Goal: Transaction & Acquisition: Purchase product/service

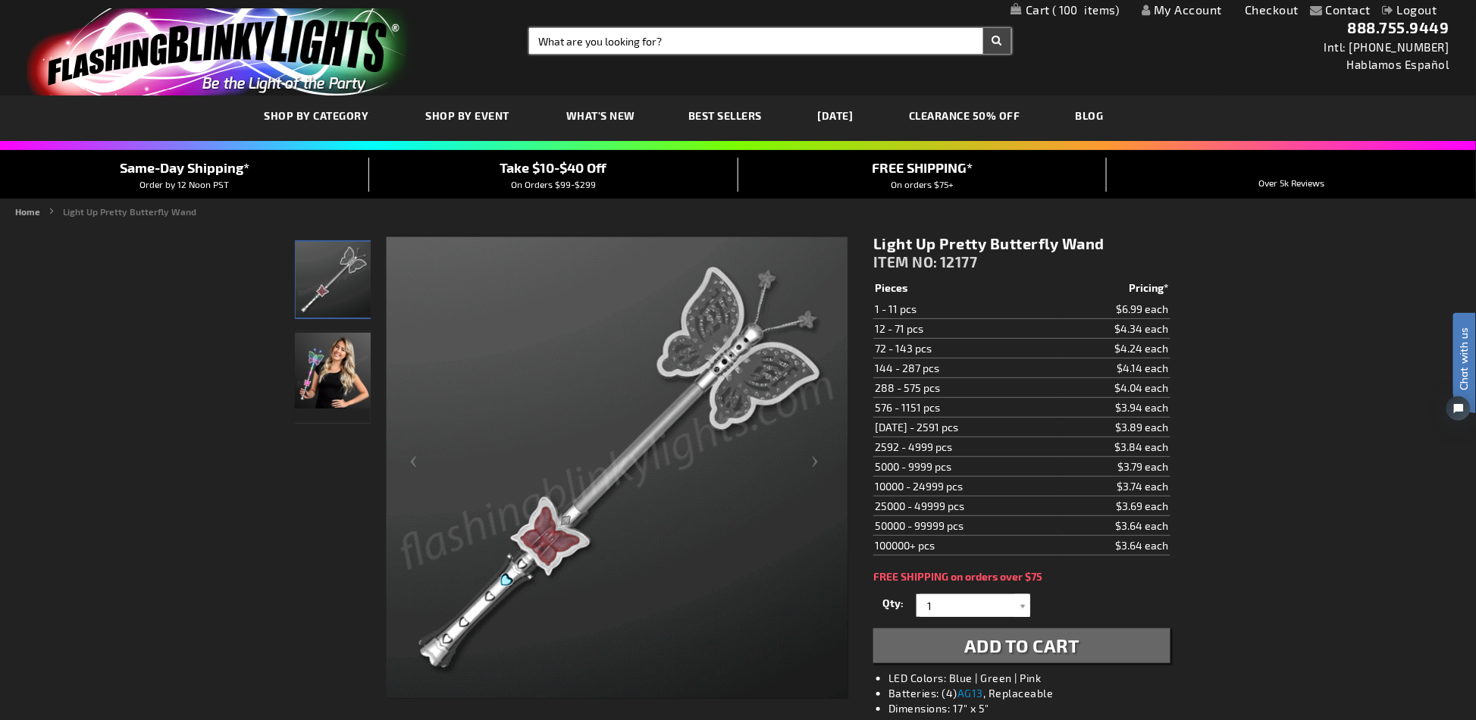
click at [582, 35] on input "Search" at bounding box center [770, 41] width 482 height 26
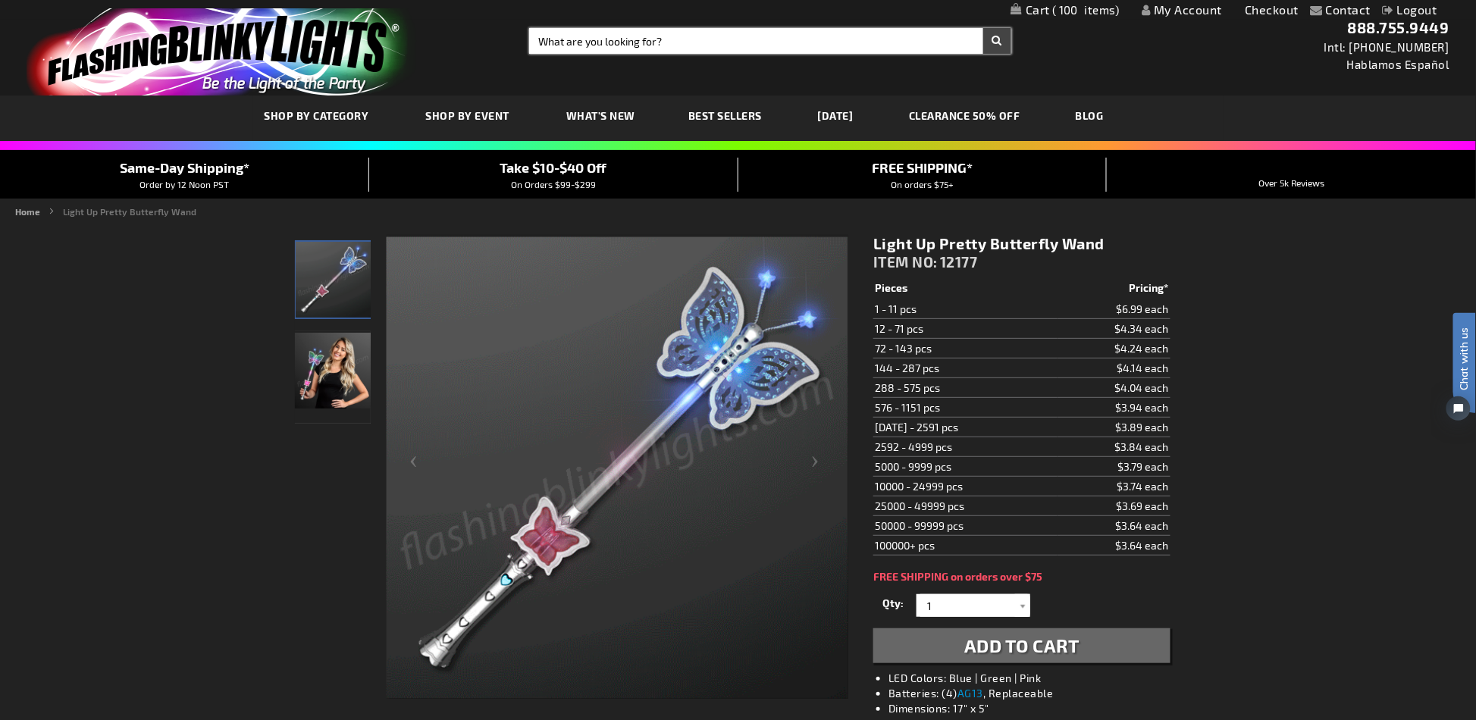
paste input "12177"
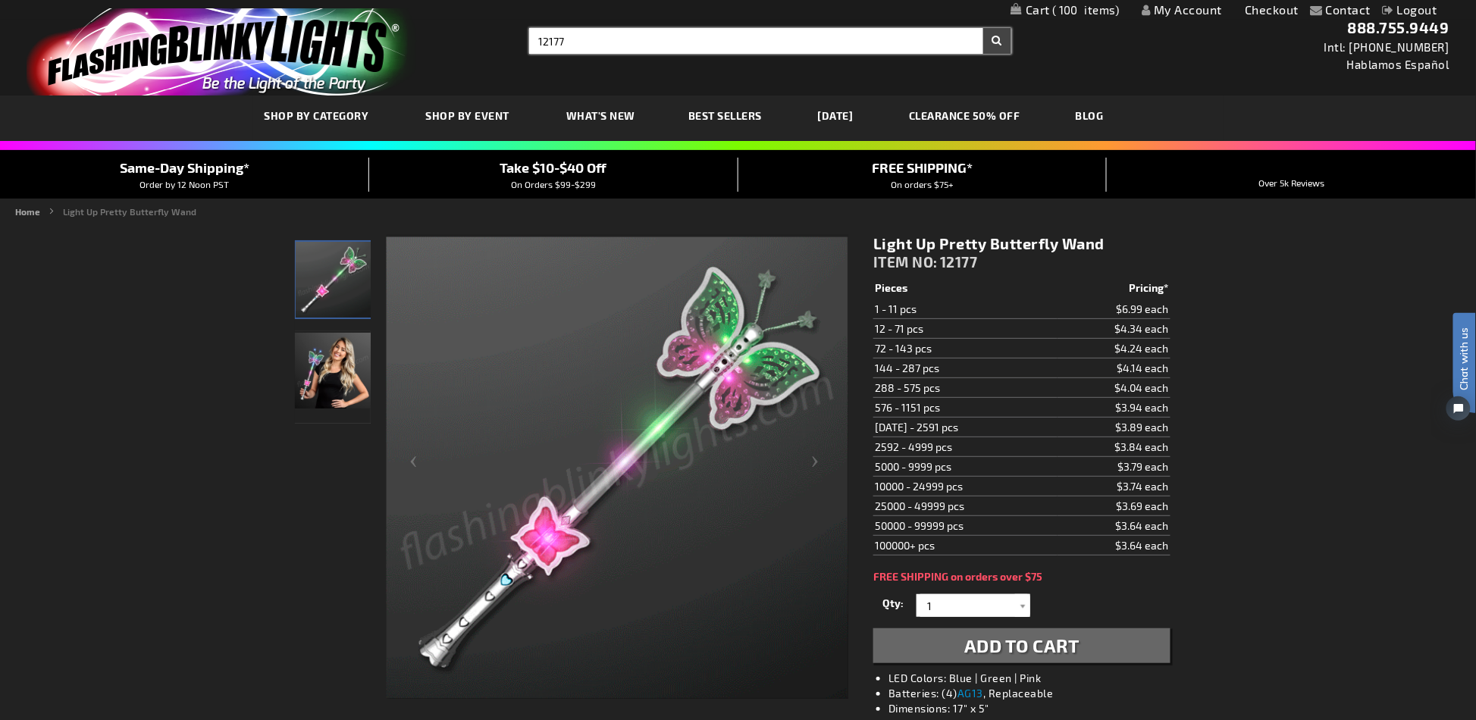
type input "12177"
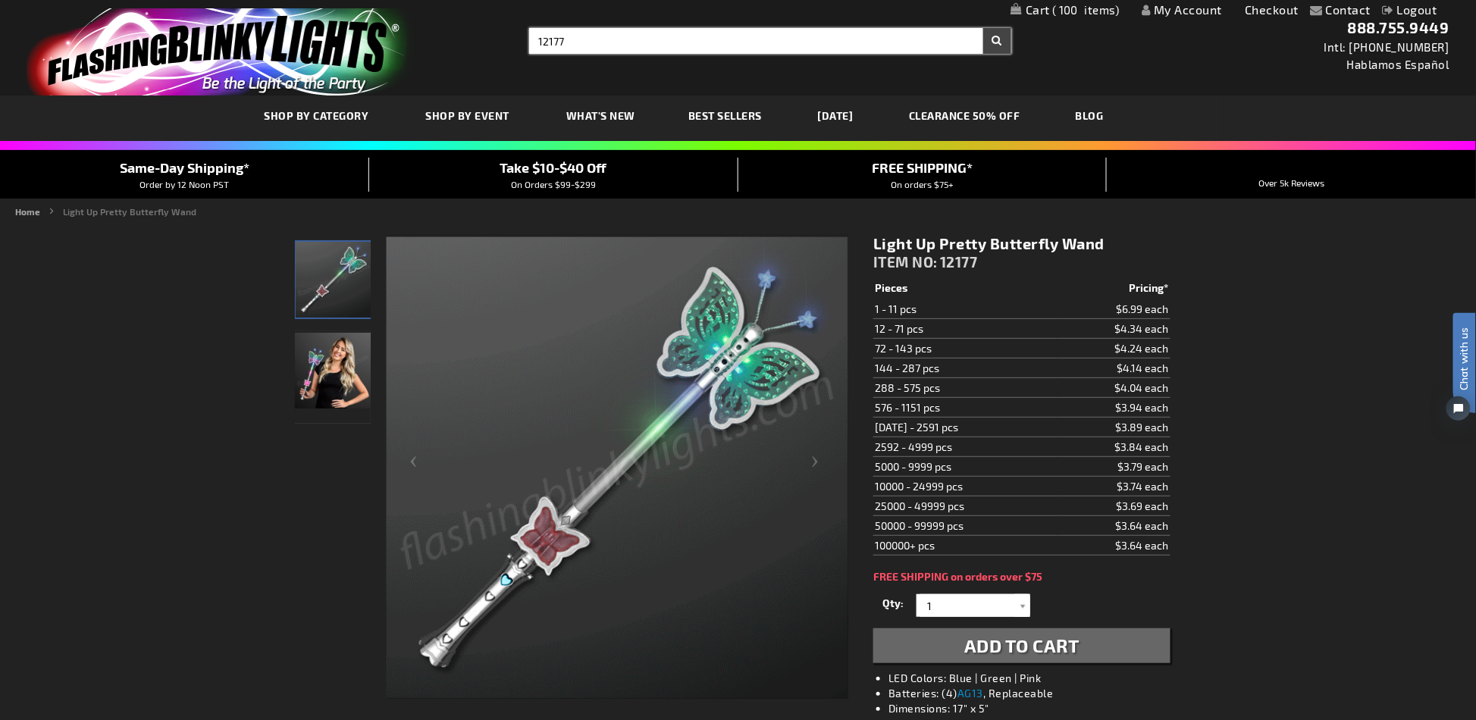
click at [984, 28] on button "Search" at bounding box center [998, 41] width 28 height 26
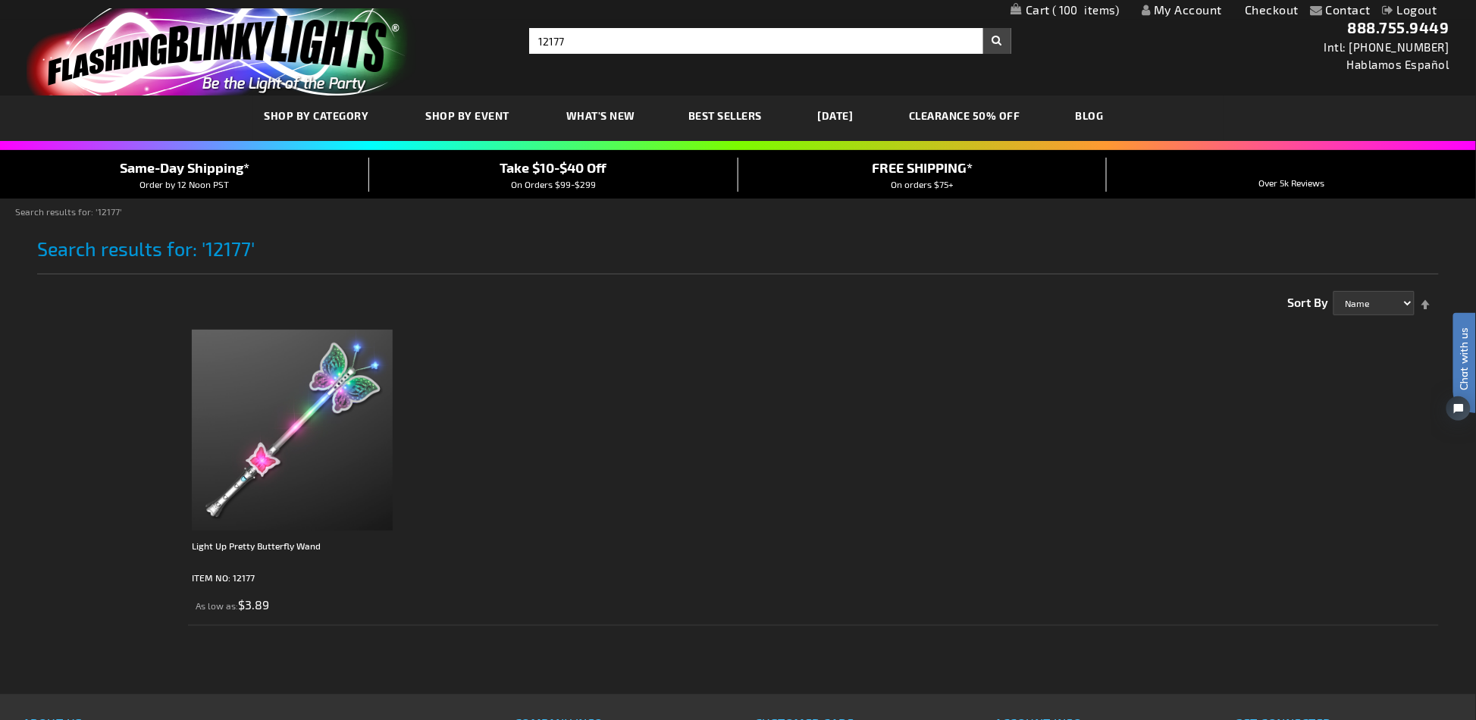
click at [1054, 8] on span "100" at bounding box center [1086, 10] width 67 height 14
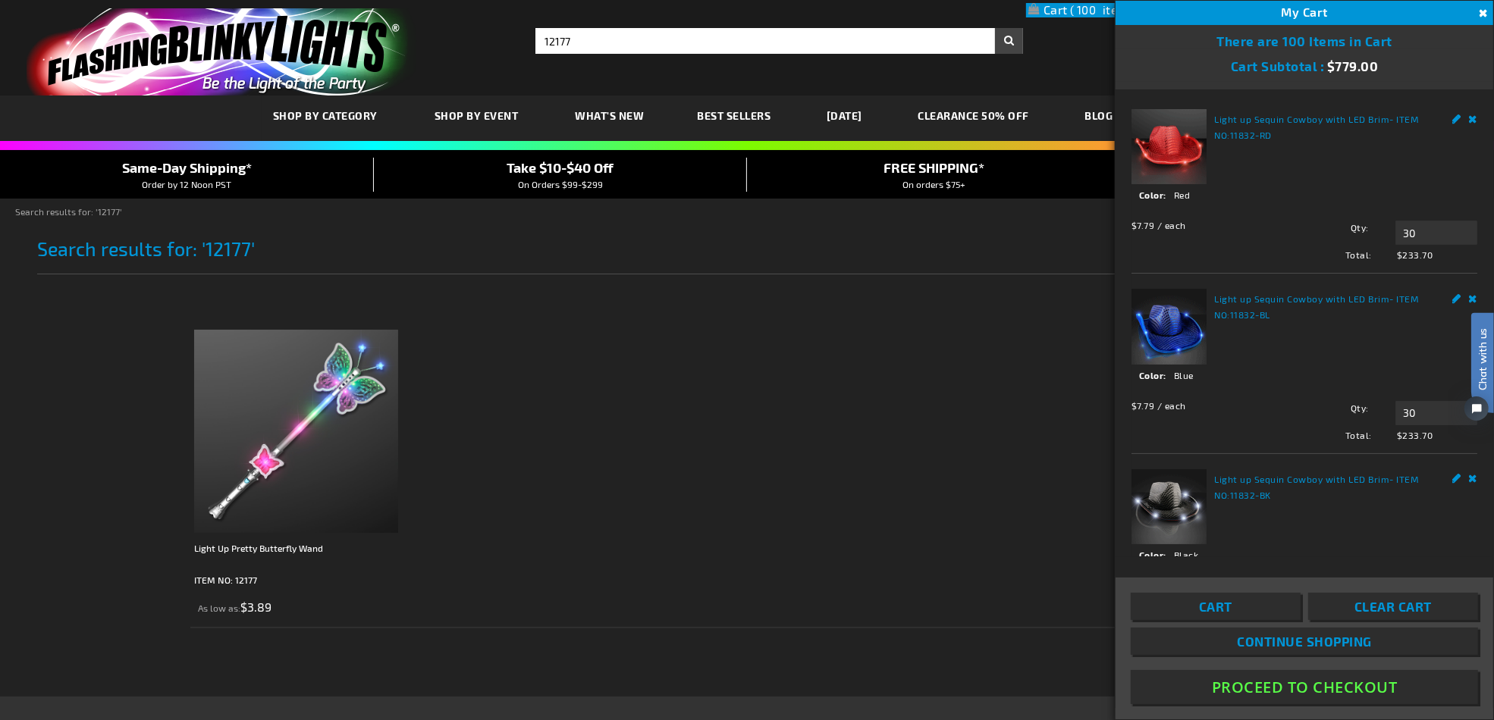
click at [1397, 607] on span "Clear Cart" at bounding box center [1392, 606] width 77 height 15
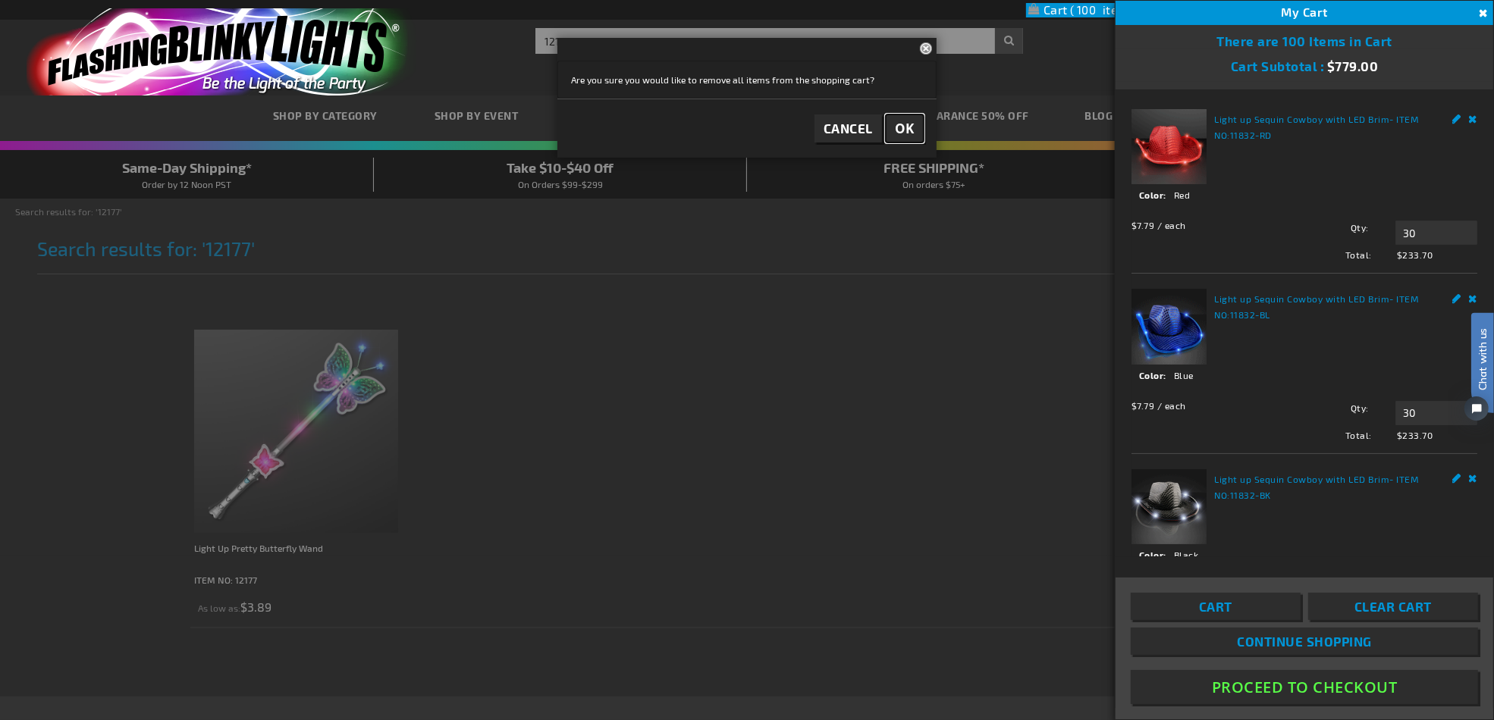
click at [906, 115] on button "OK" at bounding box center [905, 129] width 38 height 28
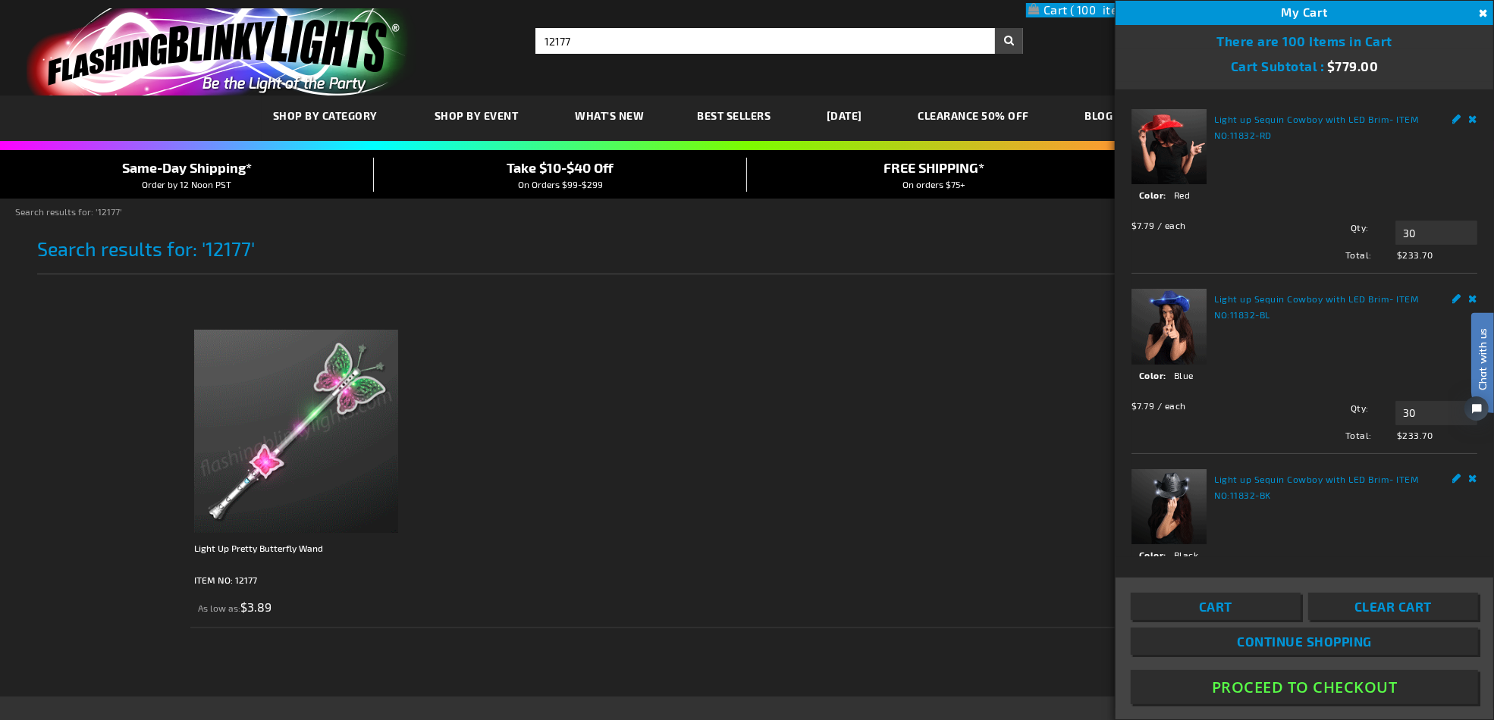
click at [746, 548] on ol "Light Up Pretty Butterfly Wand ITEM NO: 12177 As low as $3.89" at bounding box center [823, 475] width 1266 height 306
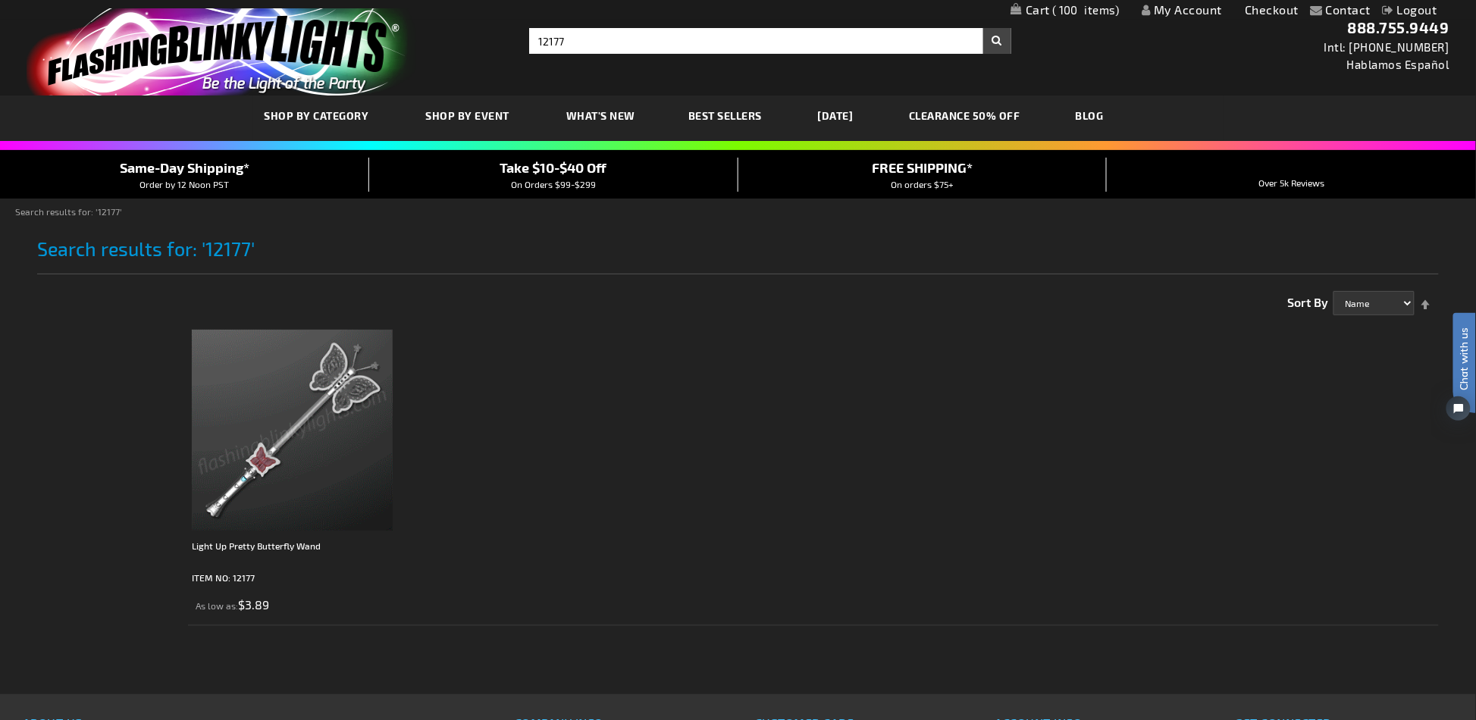
click at [746, 548] on ol "Light Up Pretty Butterfly Wand ITEM NO: 12177 As low as $3.89" at bounding box center [813, 474] width 1251 height 304
click at [1077, 11] on span "100" at bounding box center [1086, 10] width 67 height 14
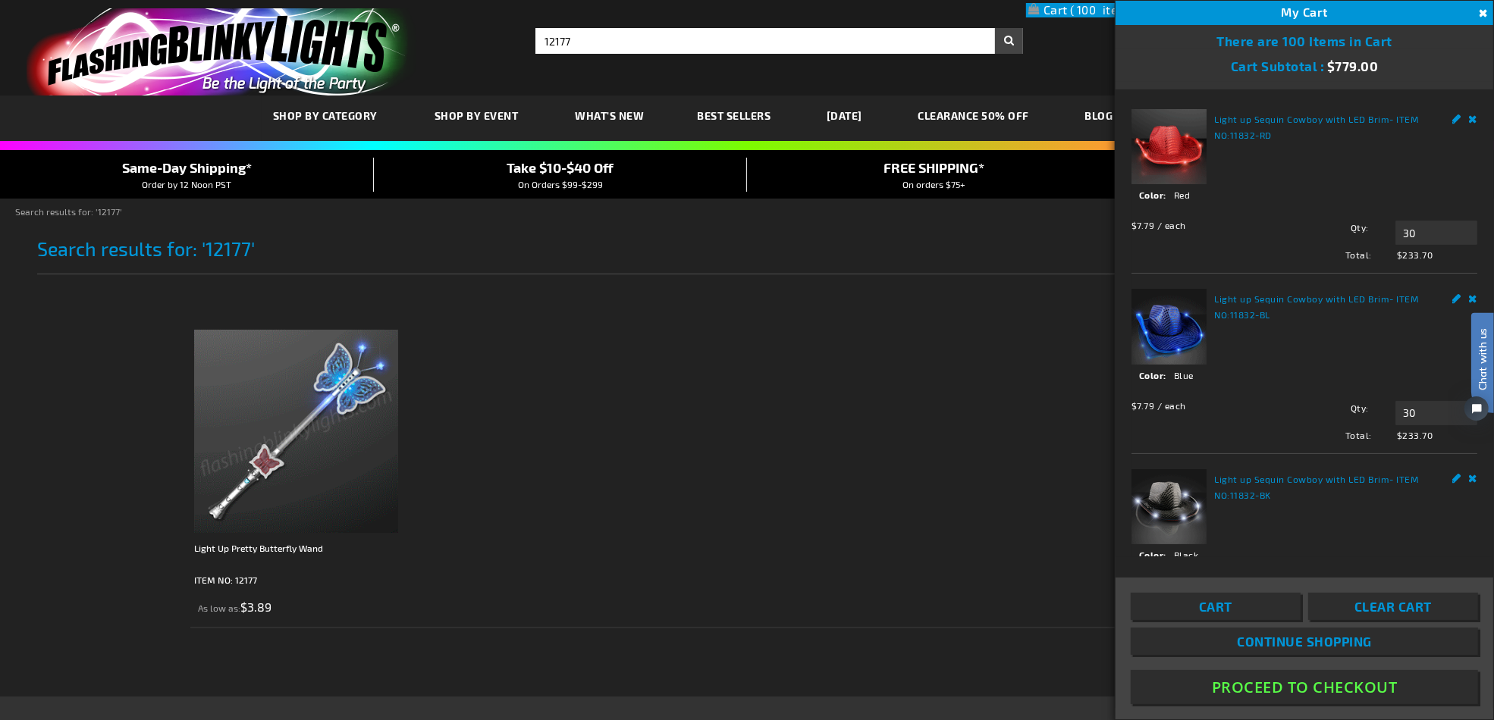
click at [1413, 608] on span "Clear Cart" at bounding box center [1392, 606] width 77 height 15
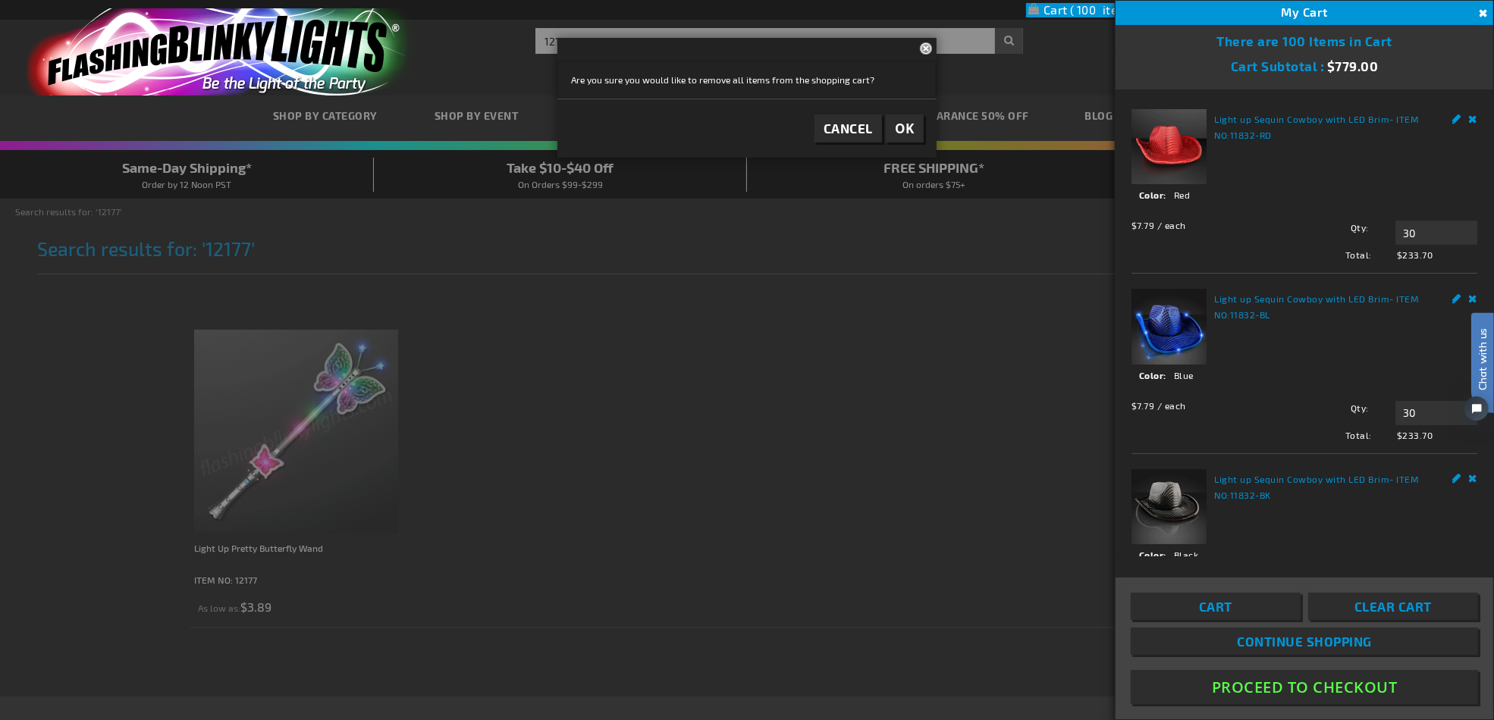
click at [900, 130] on span "OK" at bounding box center [905, 128] width 20 height 17
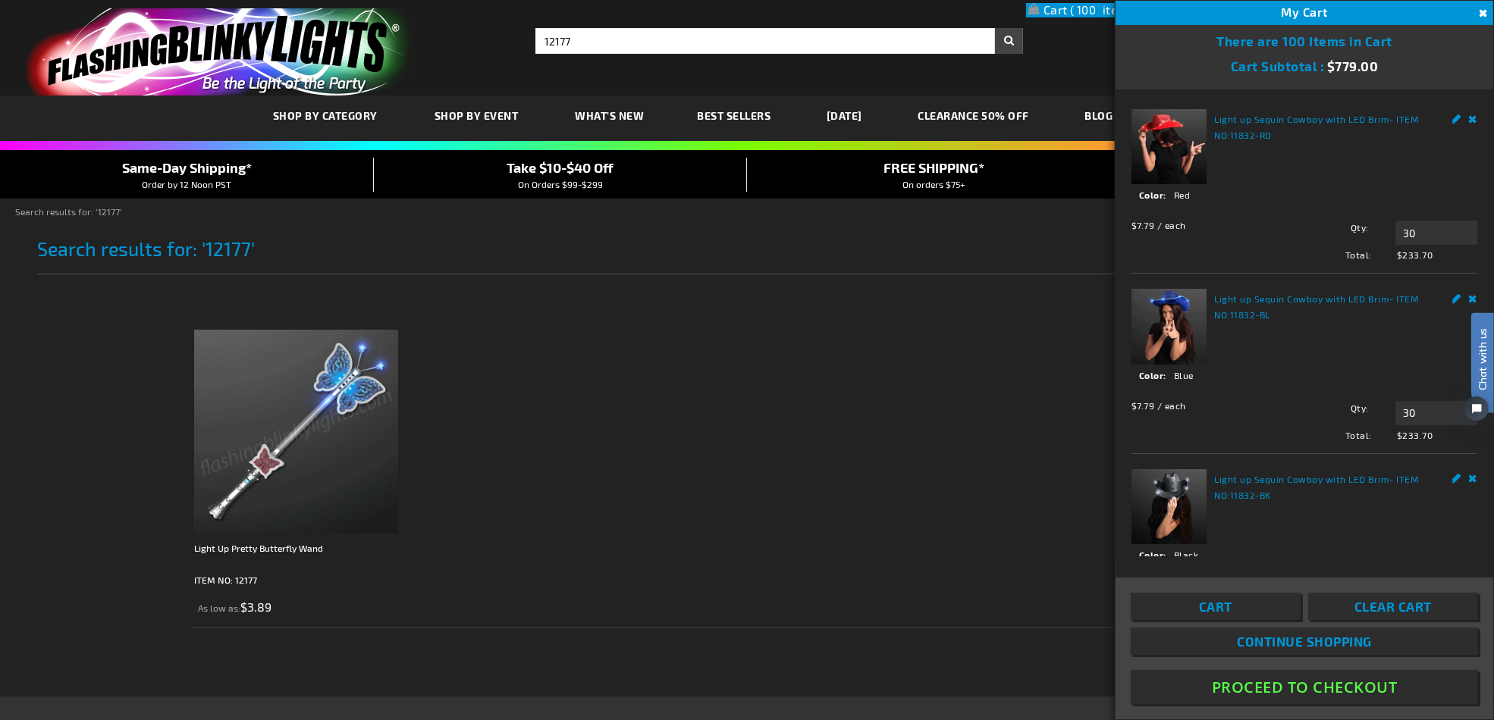
click at [1406, 608] on span "Clear Cart" at bounding box center [1392, 606] width 77 height 15
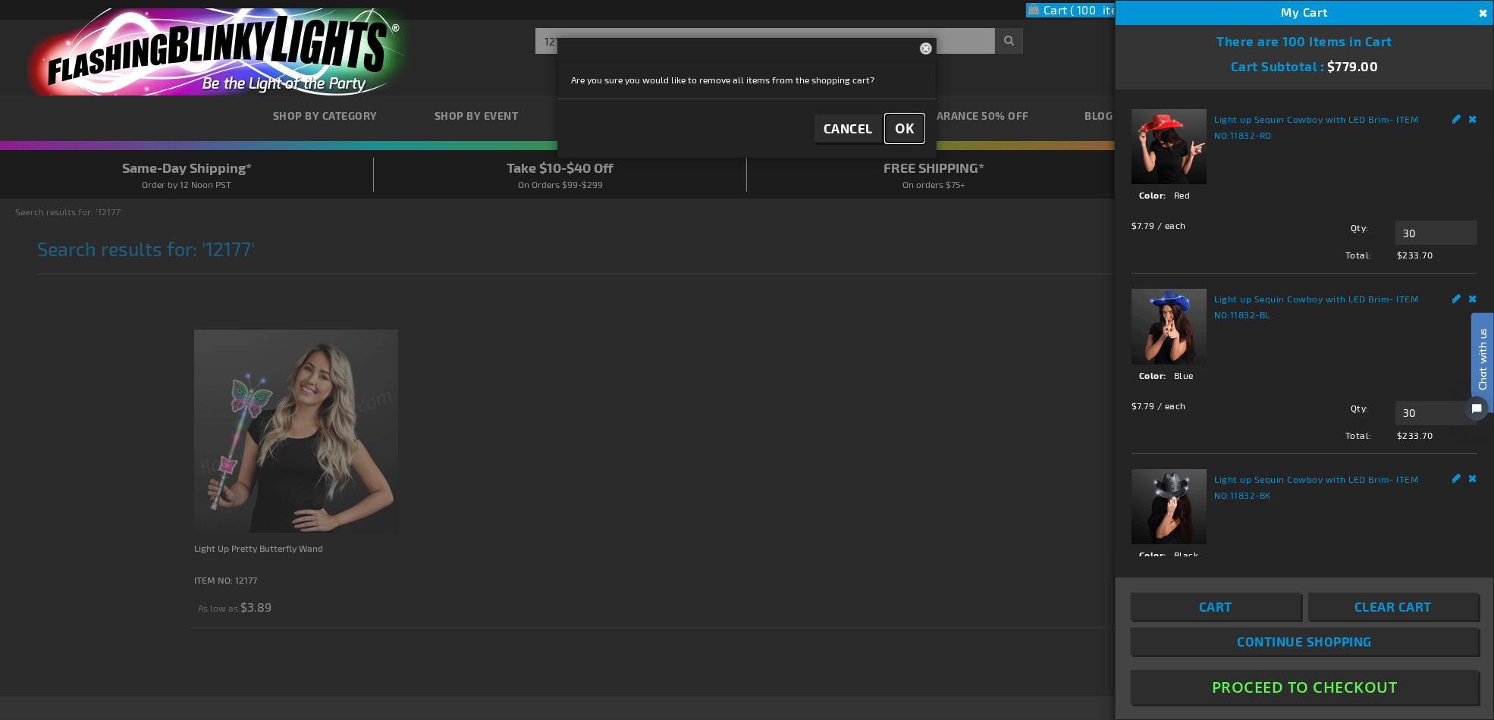
click at [904, 133] on span "OK" at bounding box center [905, 128] width 20 height 17
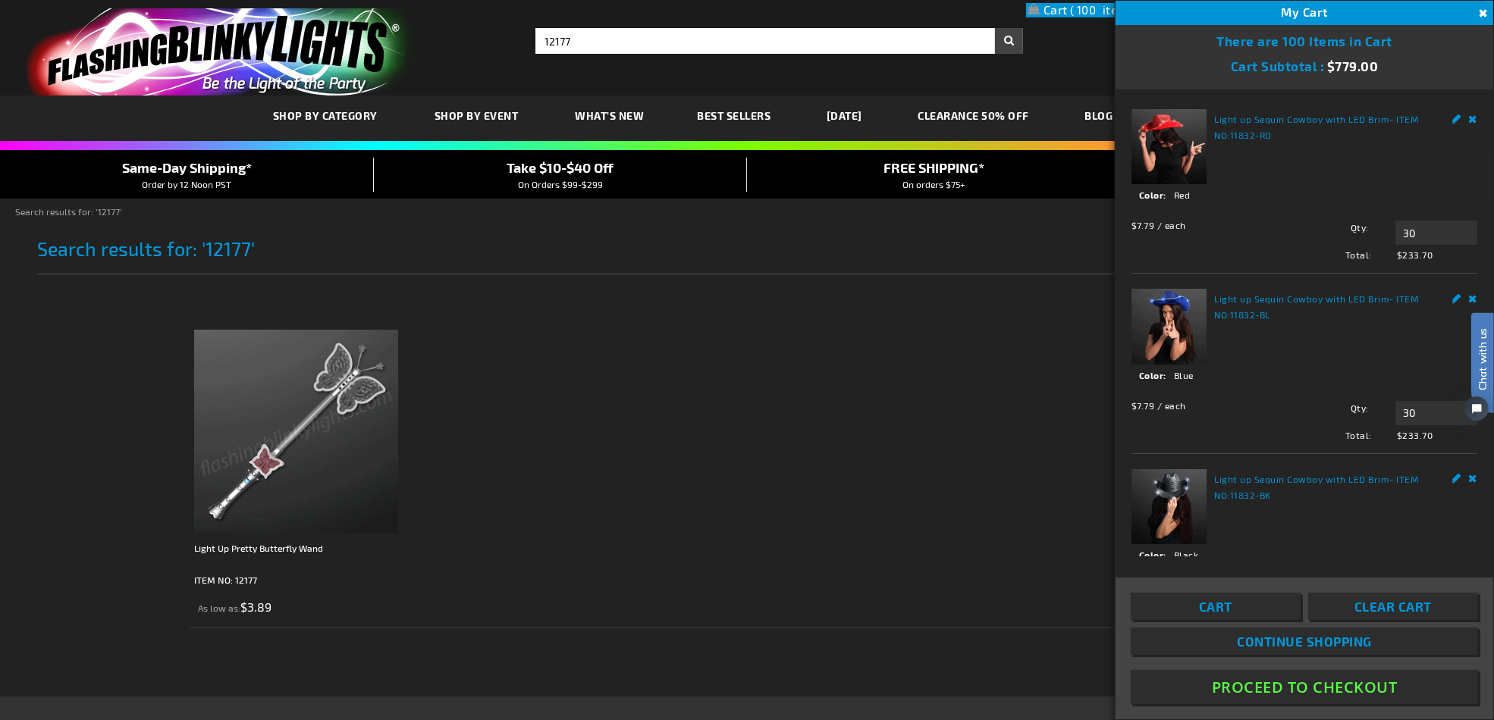
click at [1476, 8] on button "Close" at bounding box center [1481, 13] width 17 height 17
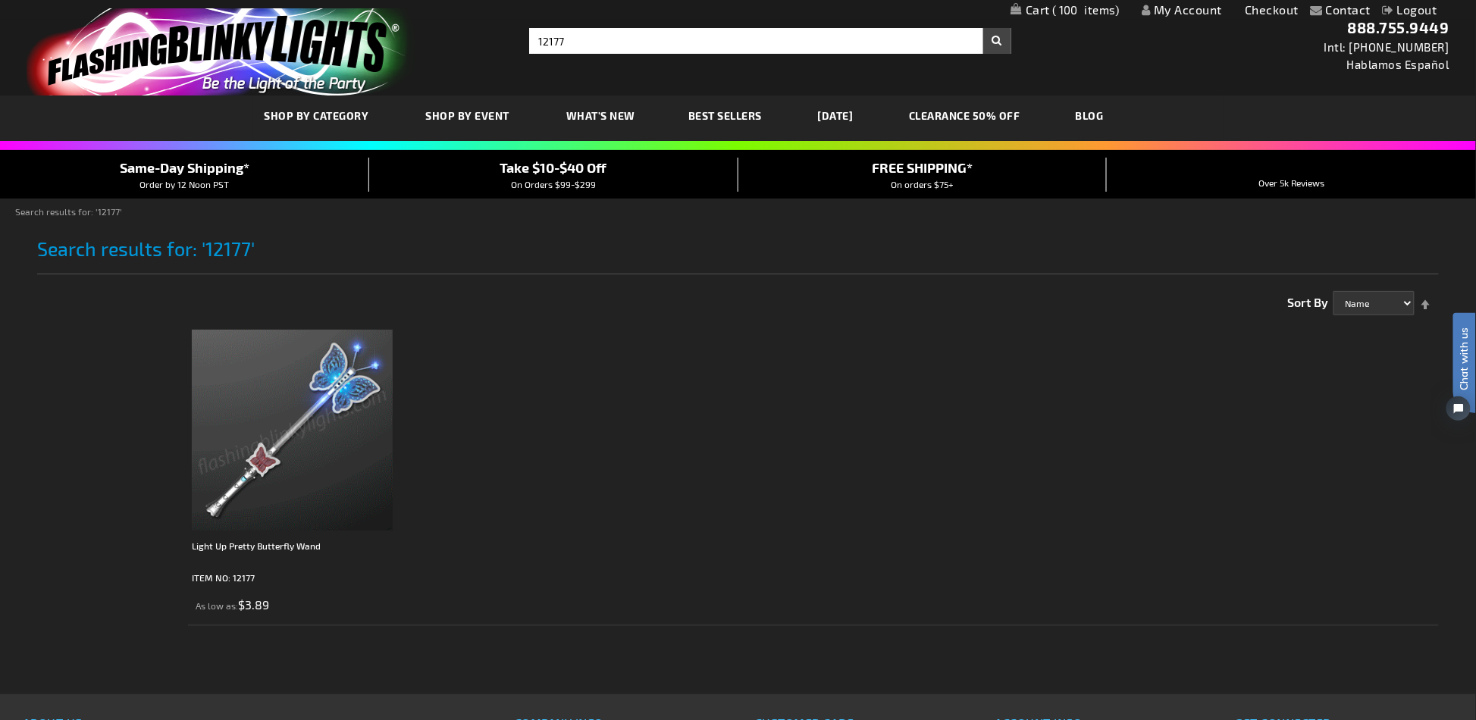
click at [1005, 455] on ol "Light Up Pretty Butterfly Wand ITEM NO: 12177 As low as $3.89" at bounding box center [813, 474] width 1251 height 304
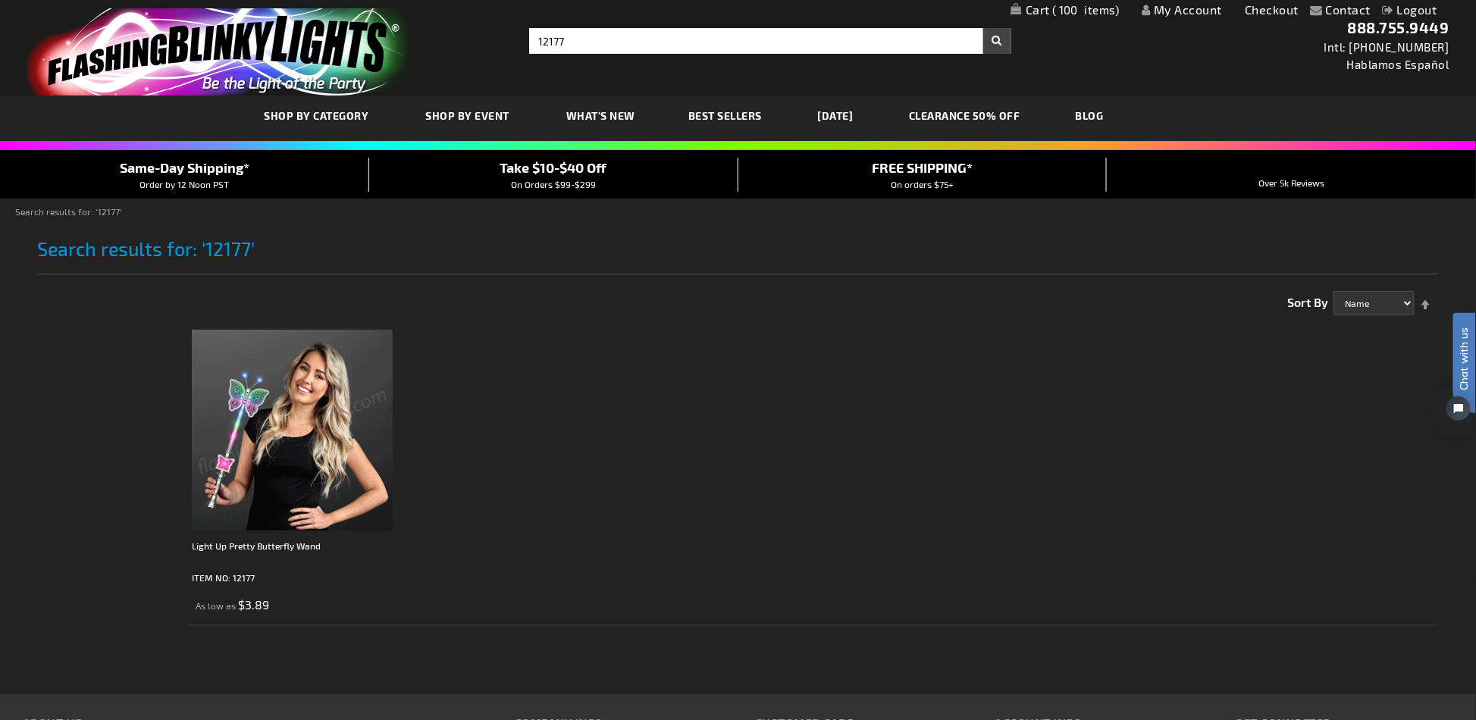
click at [1093, 16] on link "My Cart 100 100 items" at bounding box center [1065, 10] width 109 height 14
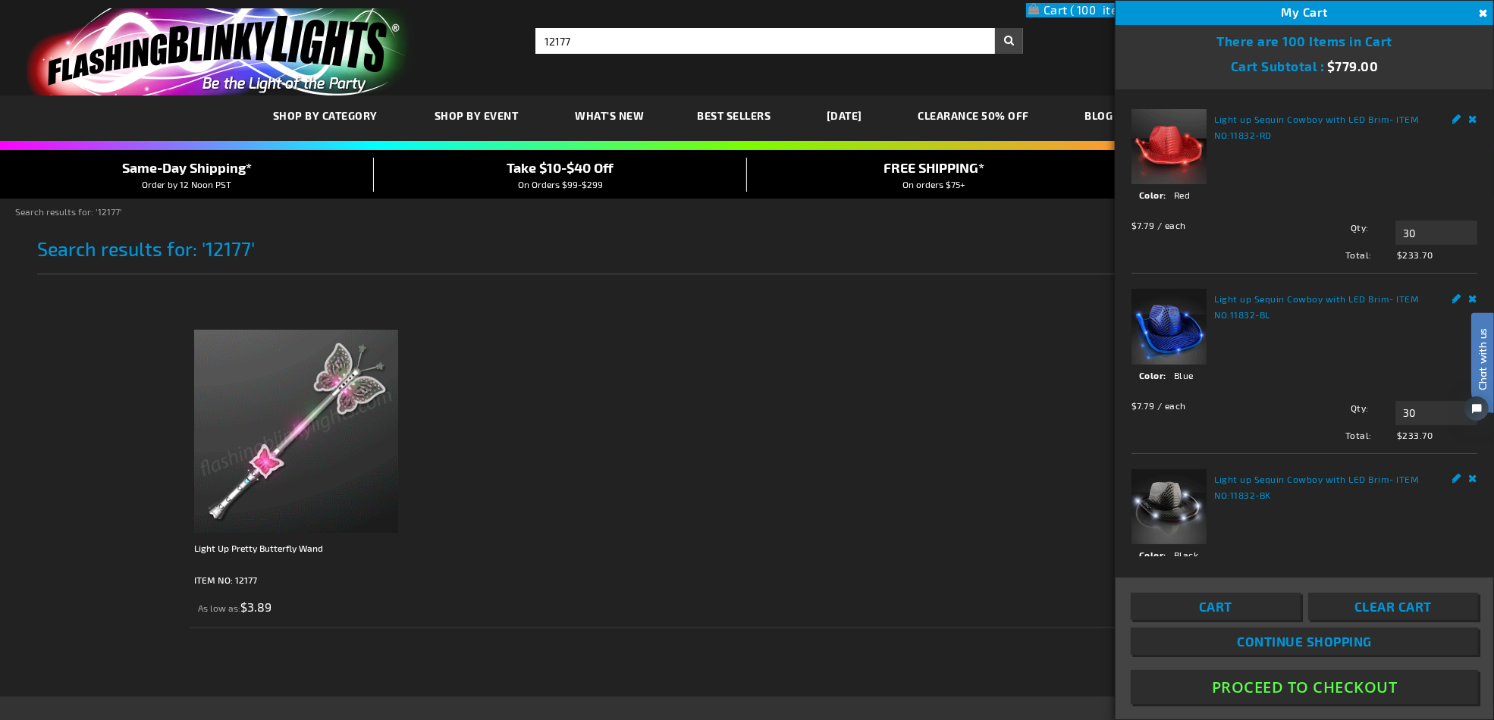
click at [1469, 116] on link "Remove" at bounding box center [1473, 117] width 9 height 16
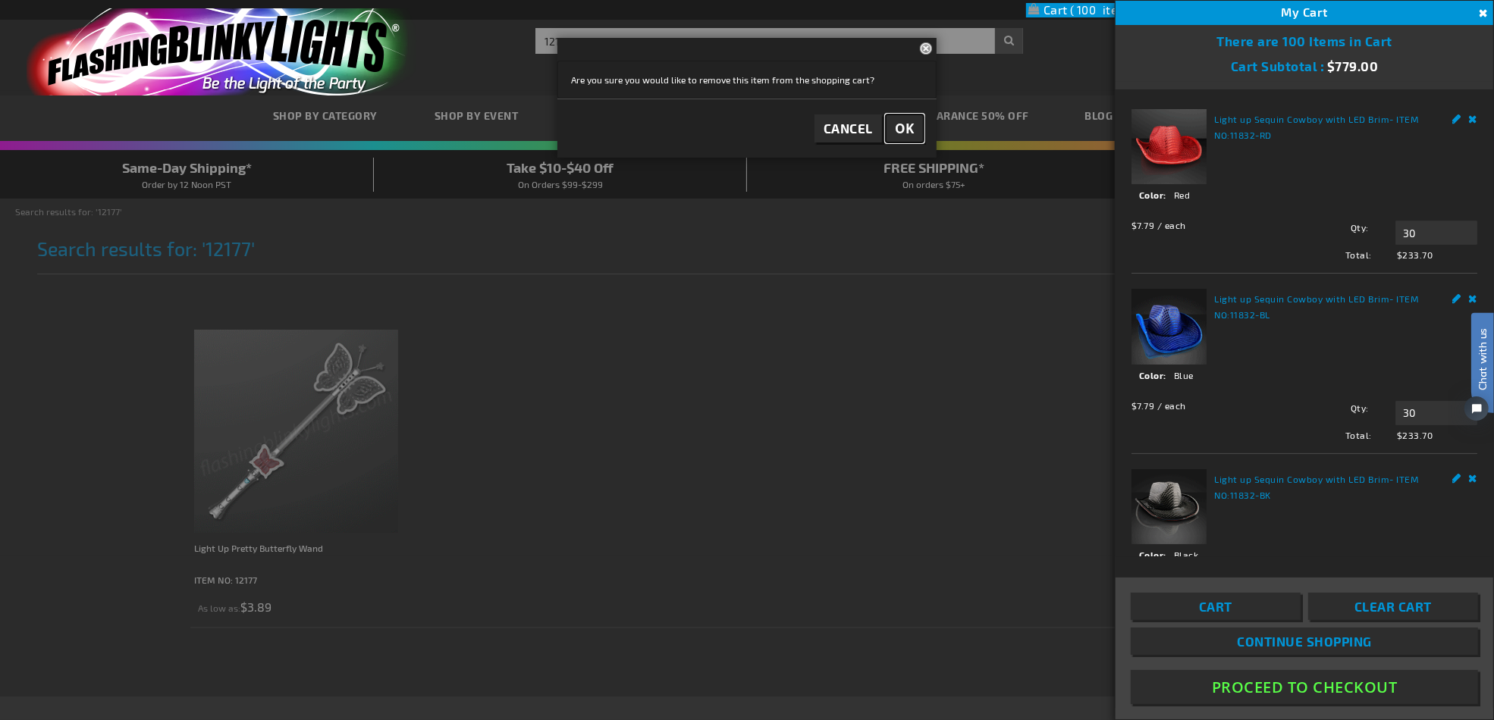
click at [896, 133] on span "OK" at bounding box center [905, 128] width 20 height 17
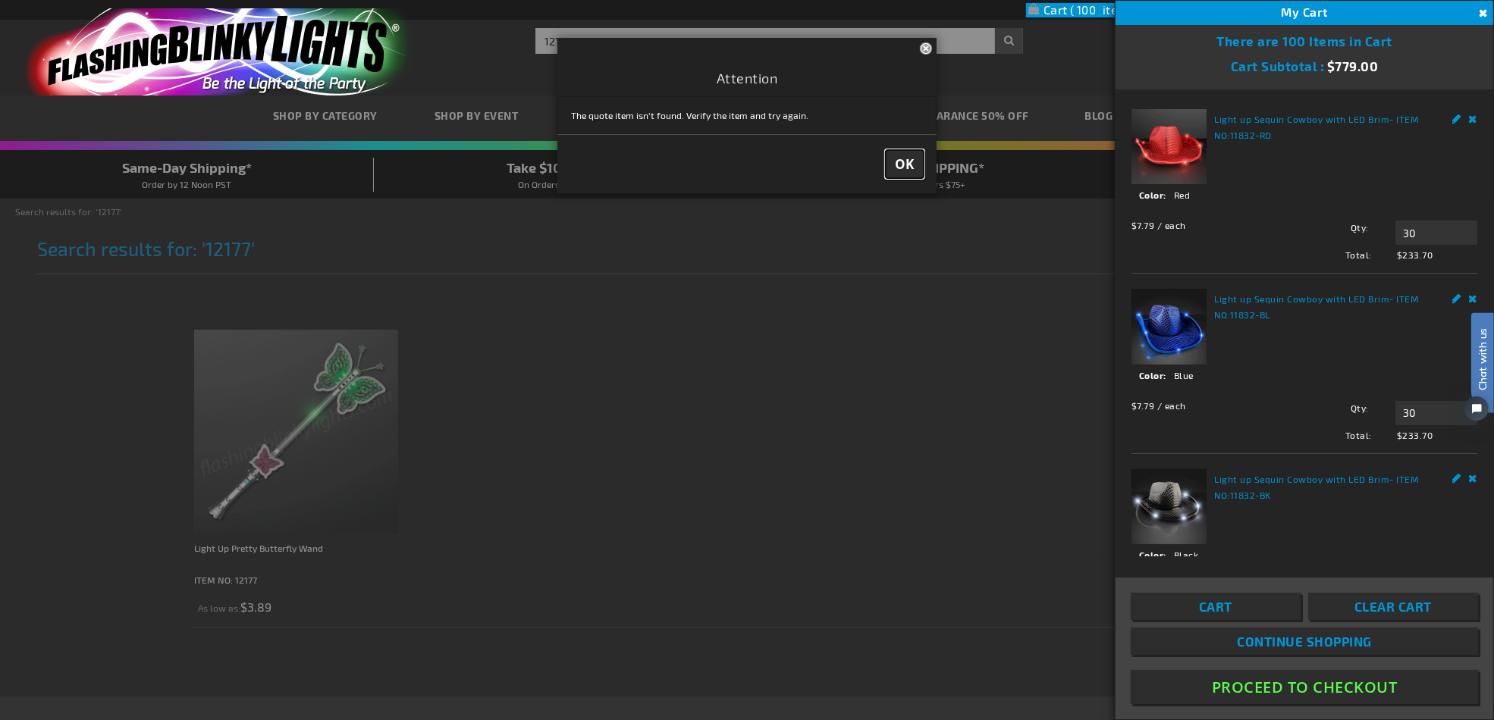
click at [900, 155] on span "OK" at bounding box center [905, 163] width 20 height 17
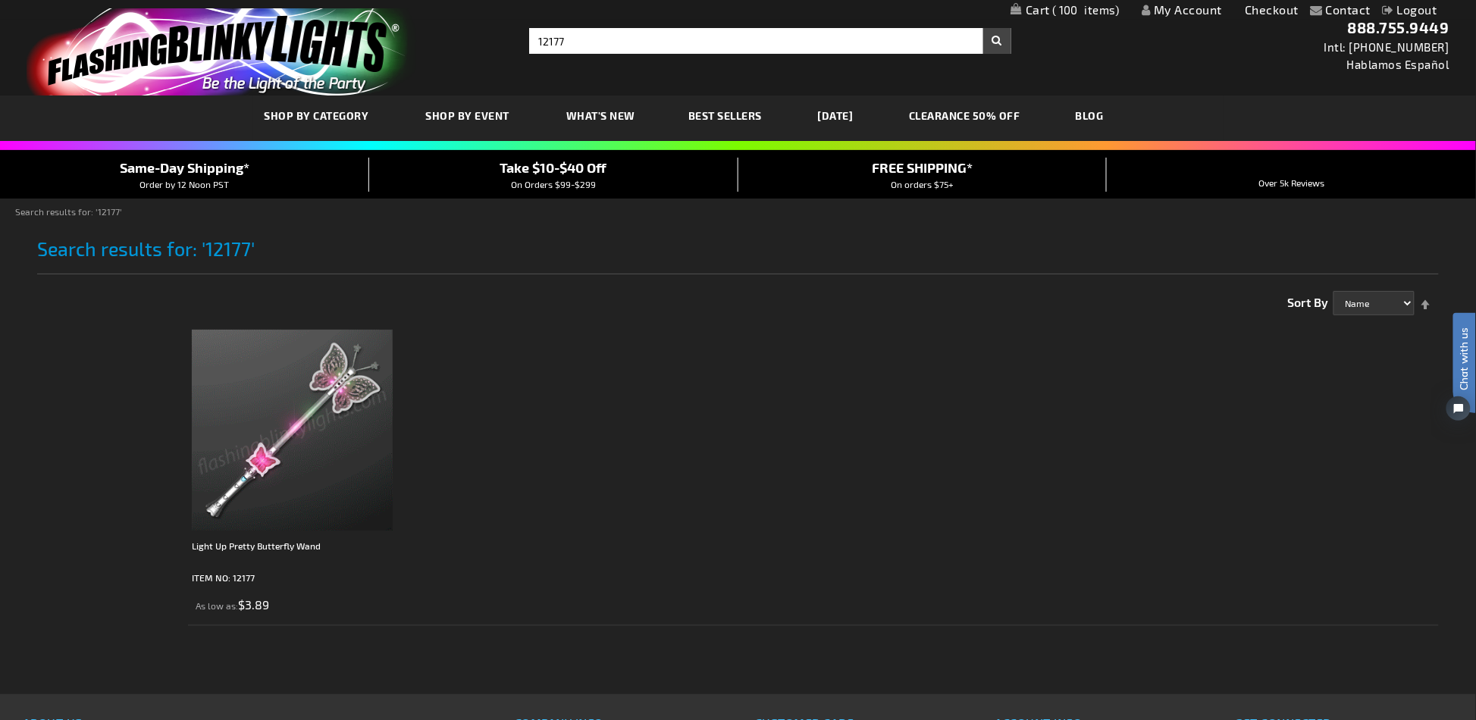
click at [1037, 16] on link "My Cart 100 100 items" at bounding box center [1065, 10] width 109 height 14
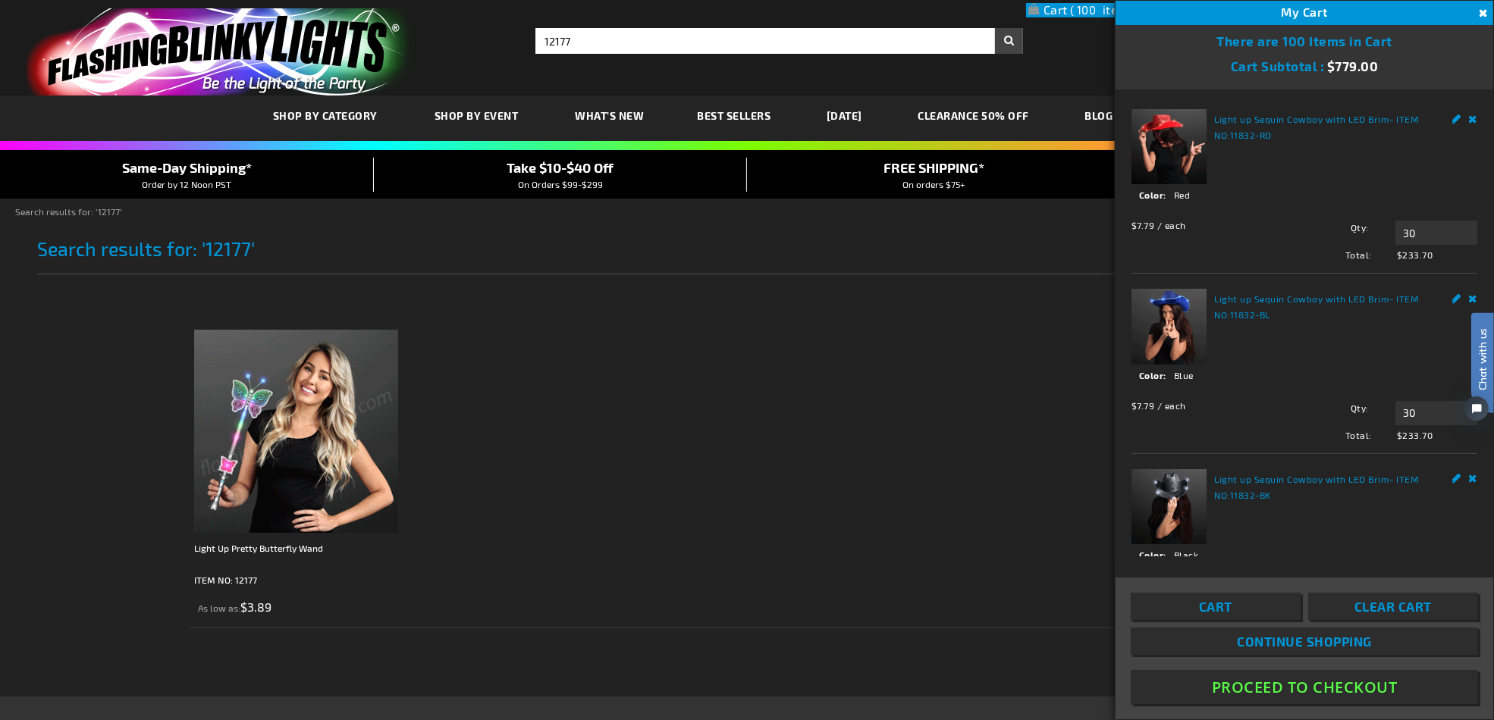
click at [1456, 290] on html "Chat with us" at bounding box center [1470, 359] width 45 height 265
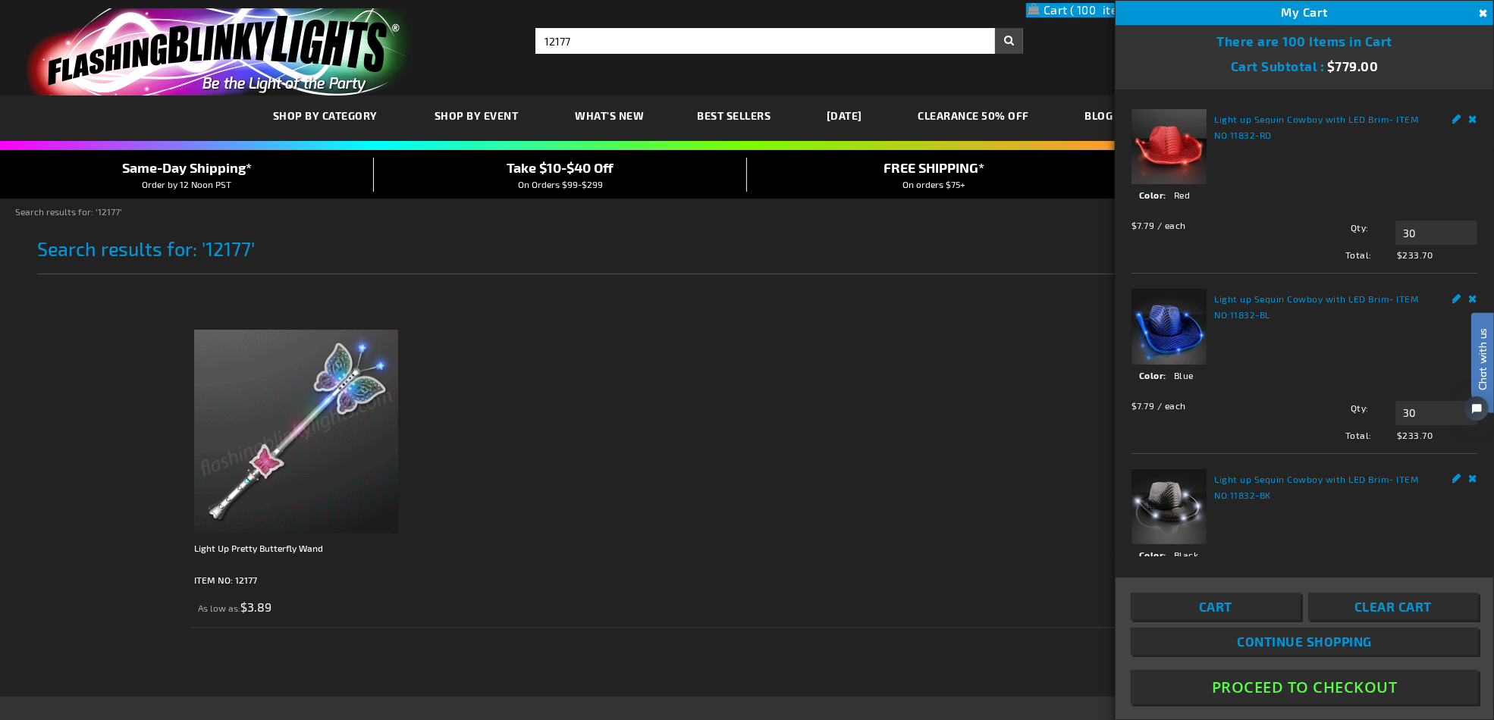
click at [1454, 293] on html "Chat with us" at bounding box center [1470, 359] width 45 height 265
click at [940, 391] on ol "Light Up Pretty Butterfly Wand ITEM NO: 12177 As low as $3.89" at bounding box center [823, 475] width 1266 height 306
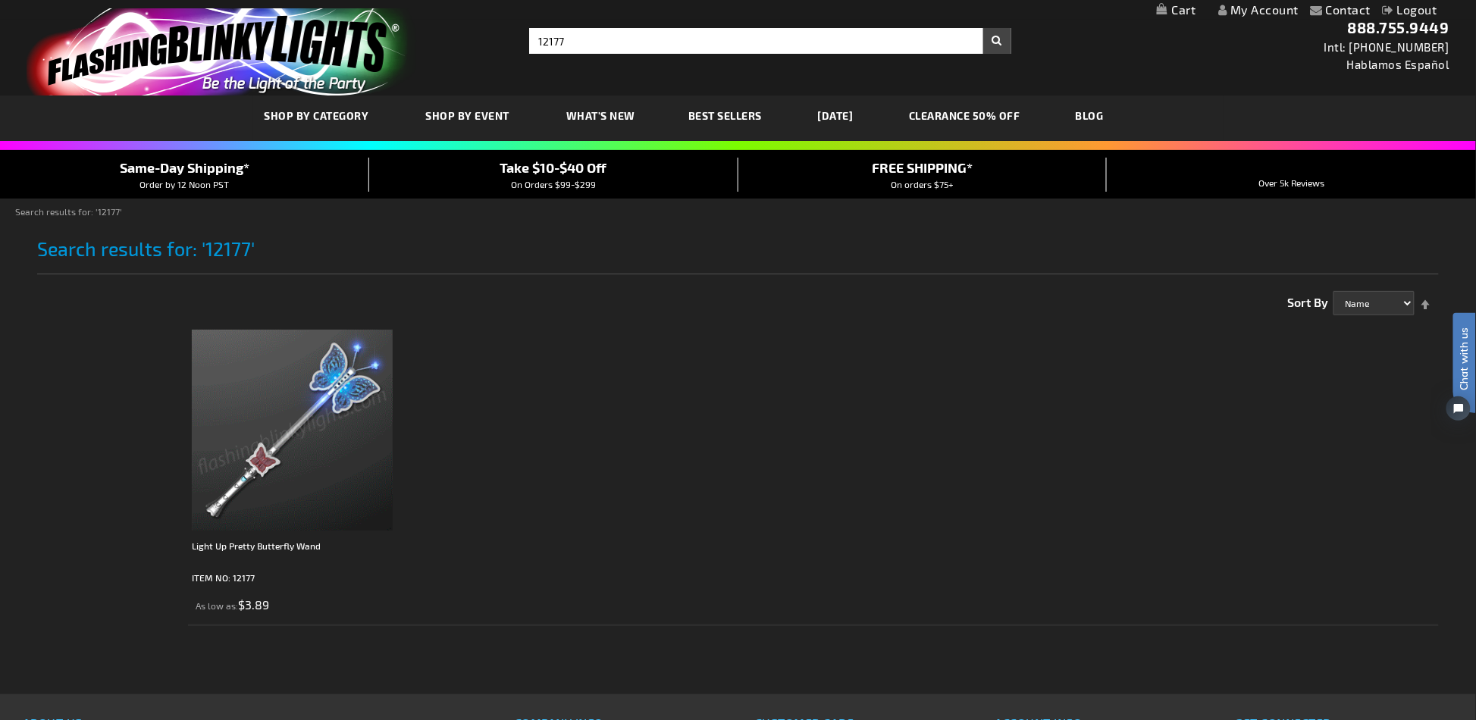
click at [365, 407] on img at bounding box center [292, 430] width 201 height 201
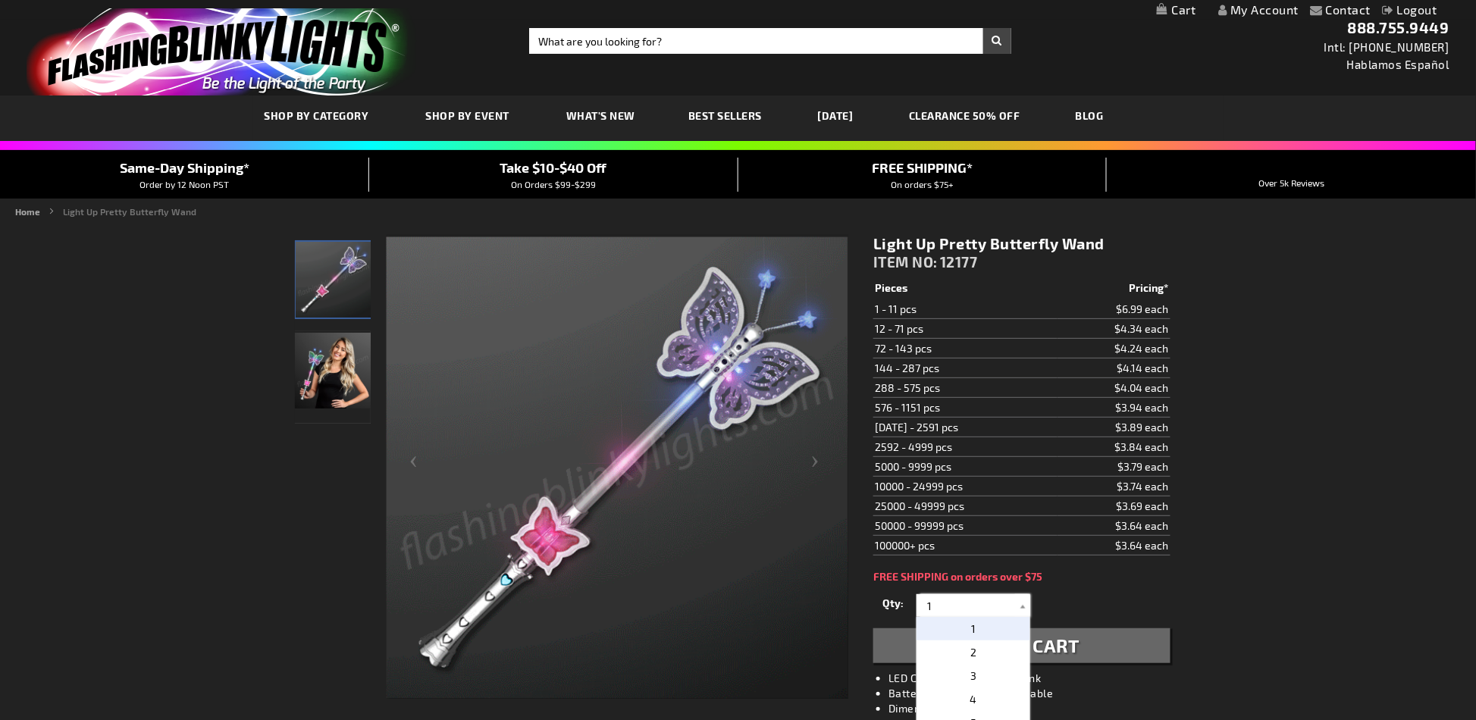
click at [992, 607] on input "1" at bounding box center [976, 606] width 110 height 23
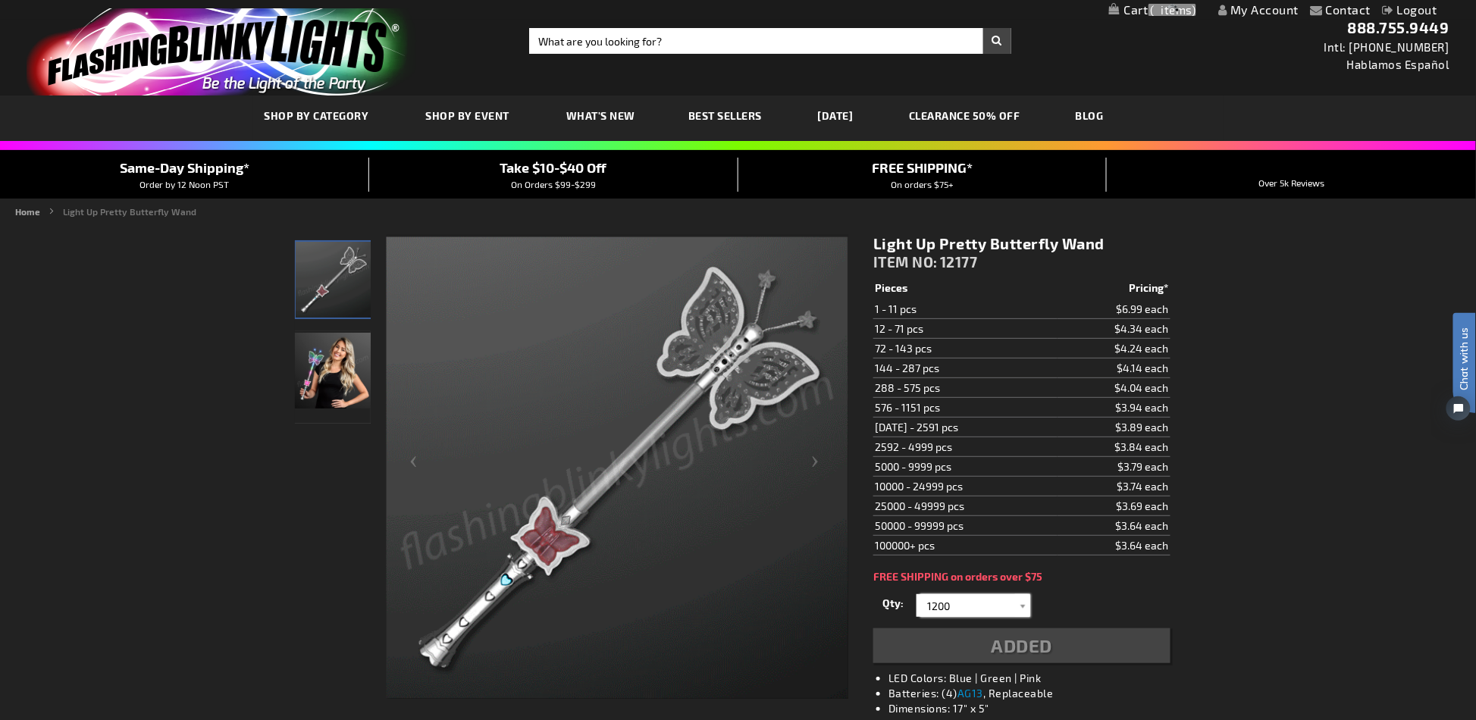
type input "1200"
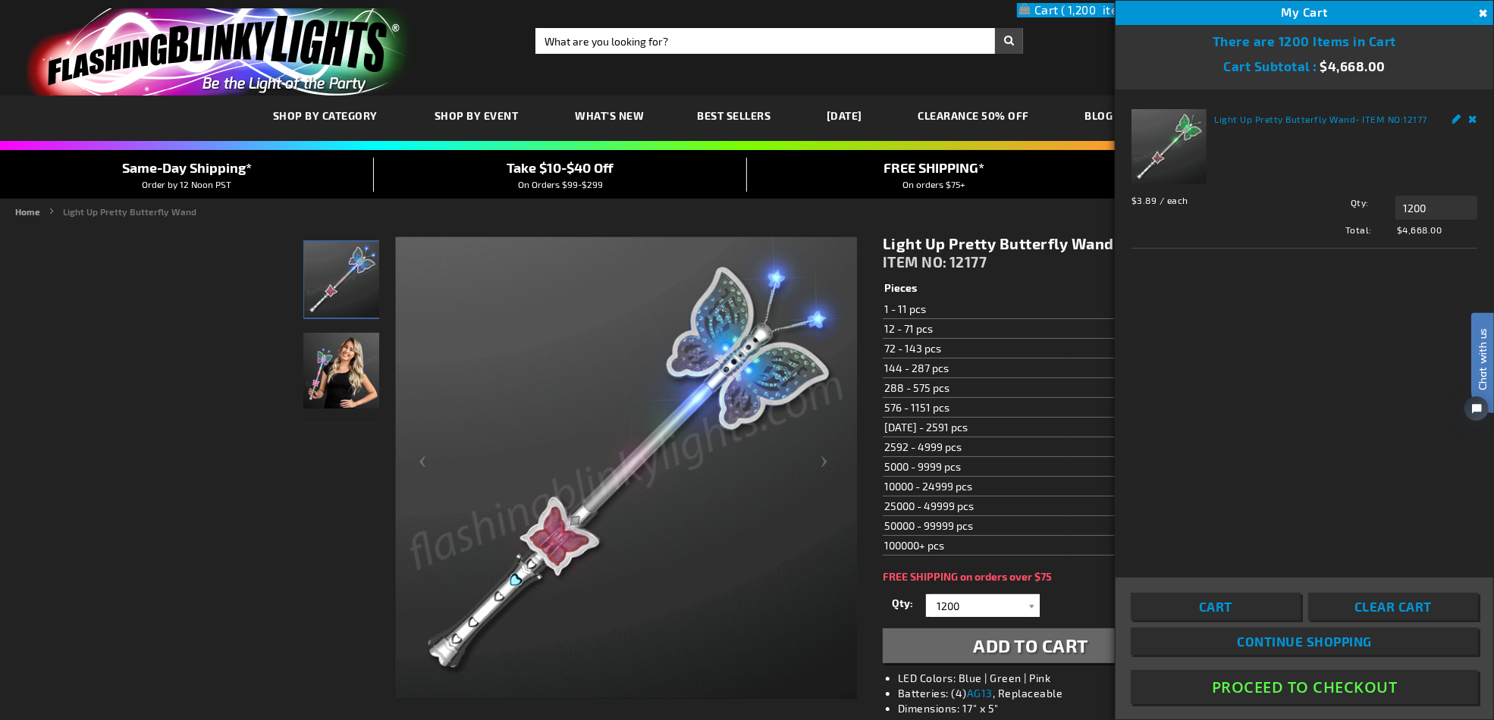
click at [1277, 393] on div "Light Up Pretty Butterfly Wand - ITEM NO: 12177 $3.89 / each Total: $4,668.00 Q…" at bounding box center [1304, 323] width 378 height 468
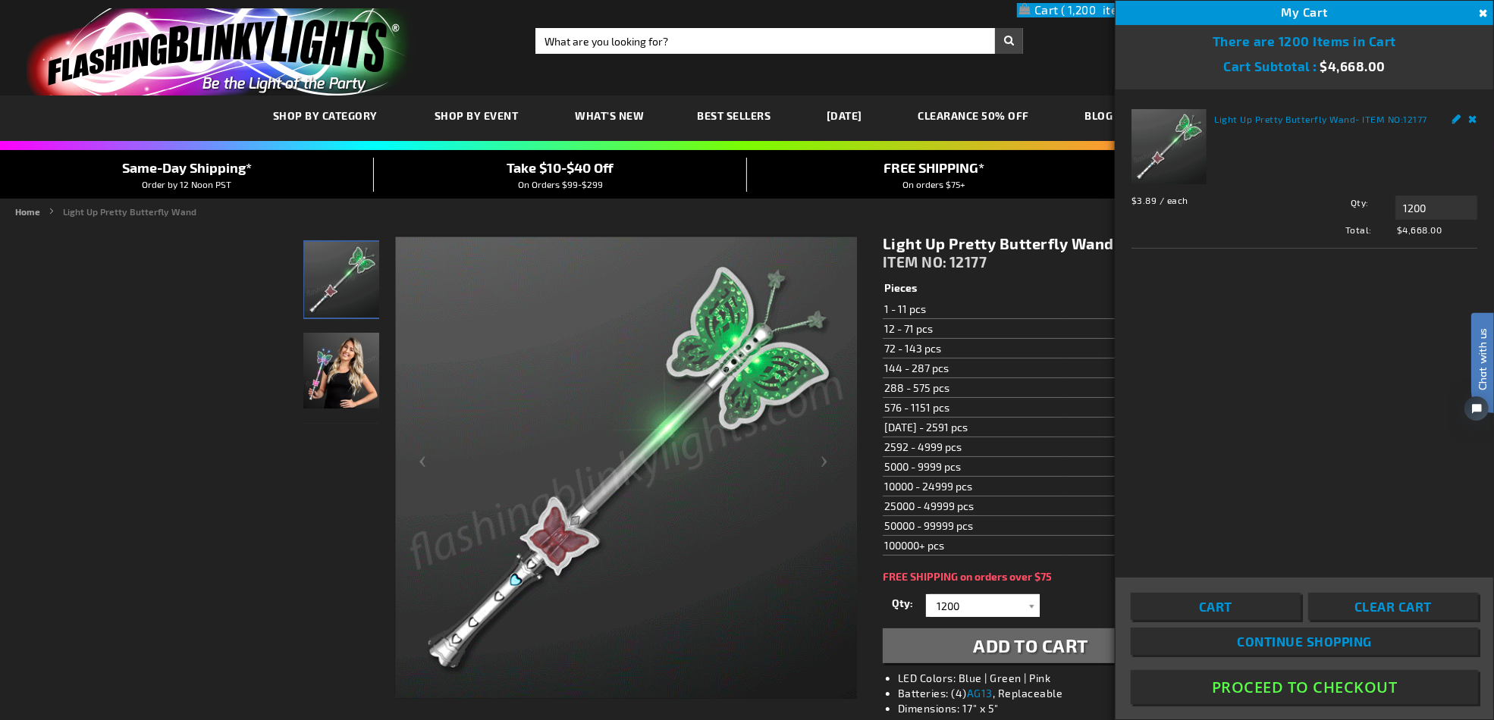
click at [1277, 393] on div "Light Up Pretty Butterfly Wand - ITEM NO: 12177 $3.89 / each Total: $4,668.00 Q…" at bounding box center [1304, 323] width 378 height 468
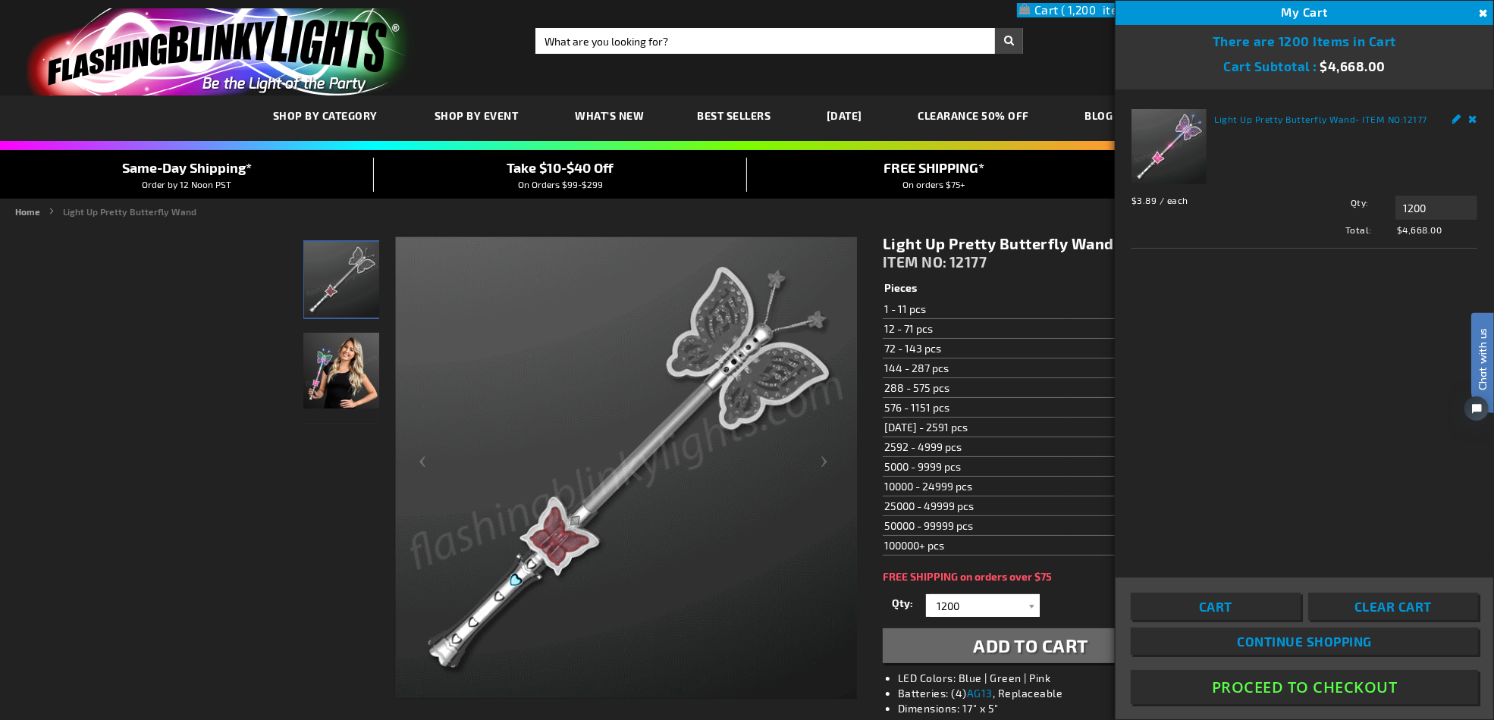
click at [1202, 425] on div "Light Up Pretty Butterfly Wand - ITEM NO: 12177 $3.89 / each Total: $4,668.00 Q…" at bounding box center [1304, 323] width 378 height 468
click at [1274, 687] on button "Proceed To Checkout" at bounding box center [1304, 687] width 347 height 34
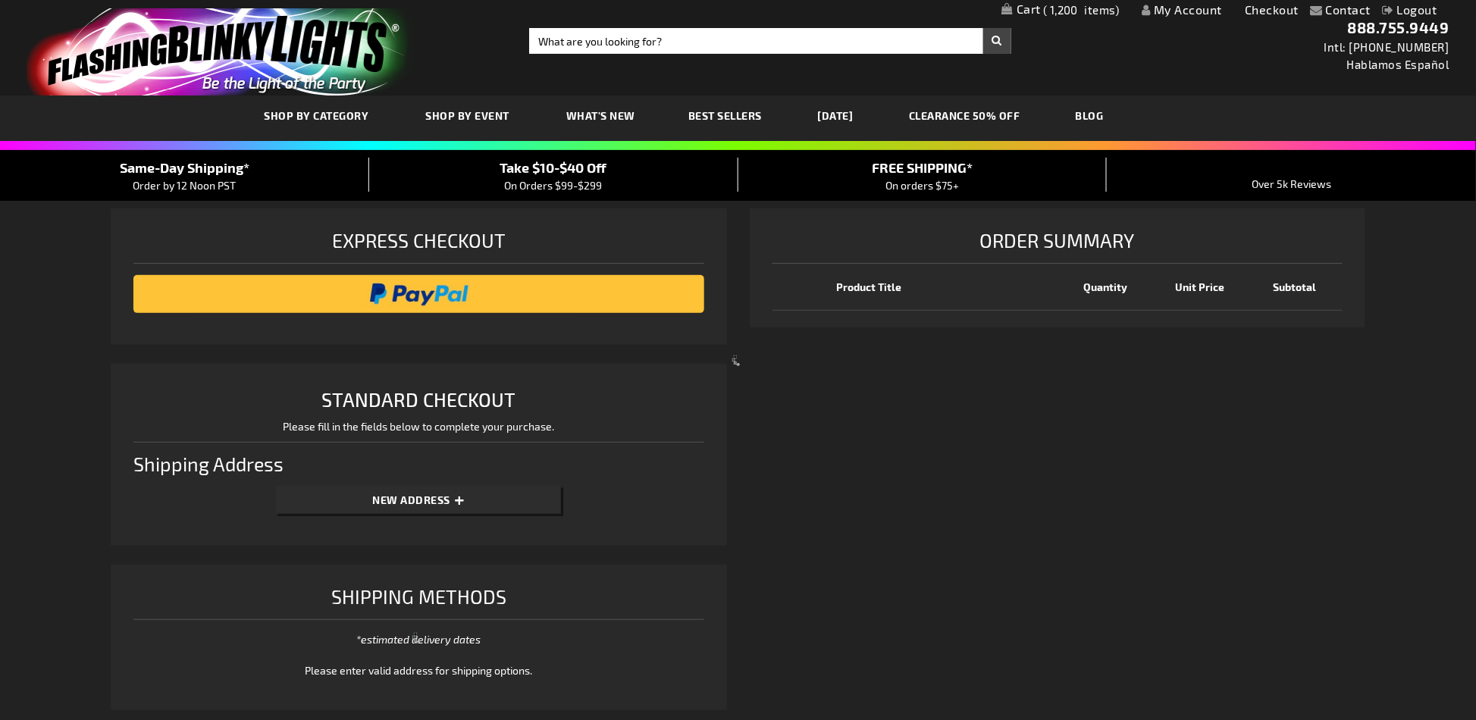
select select "US"
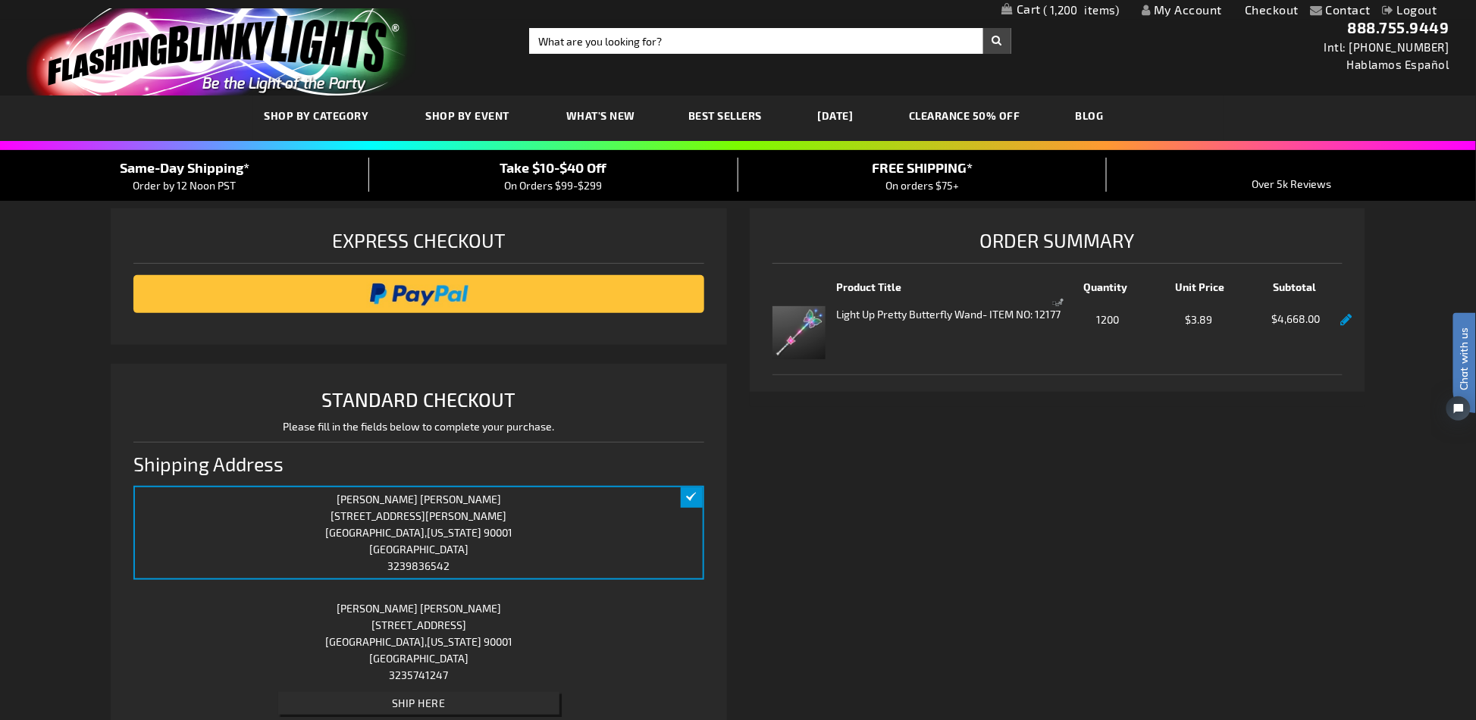
scroll to position [303, 0]
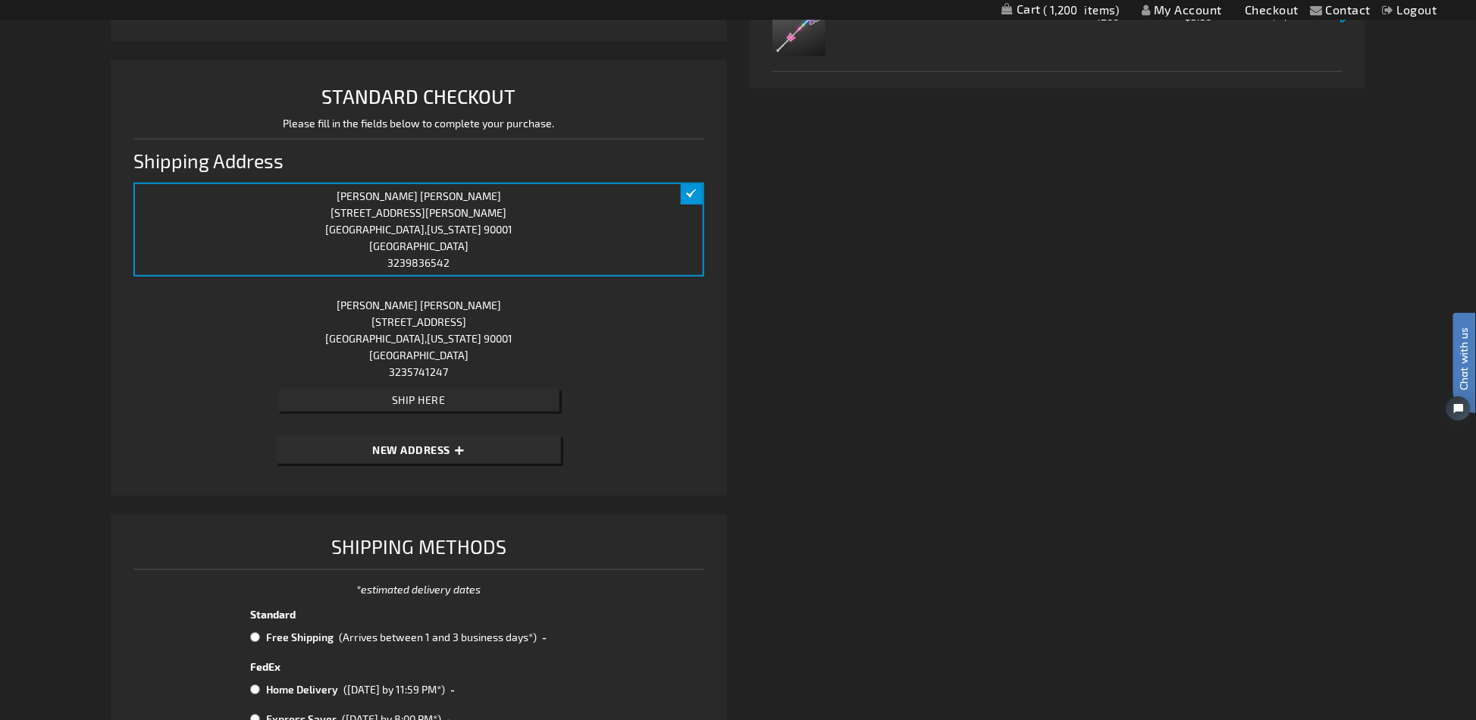
click at [426, 450] on span "New Address" at bounding box center [411, 450] width 78 height 13
select select "US"
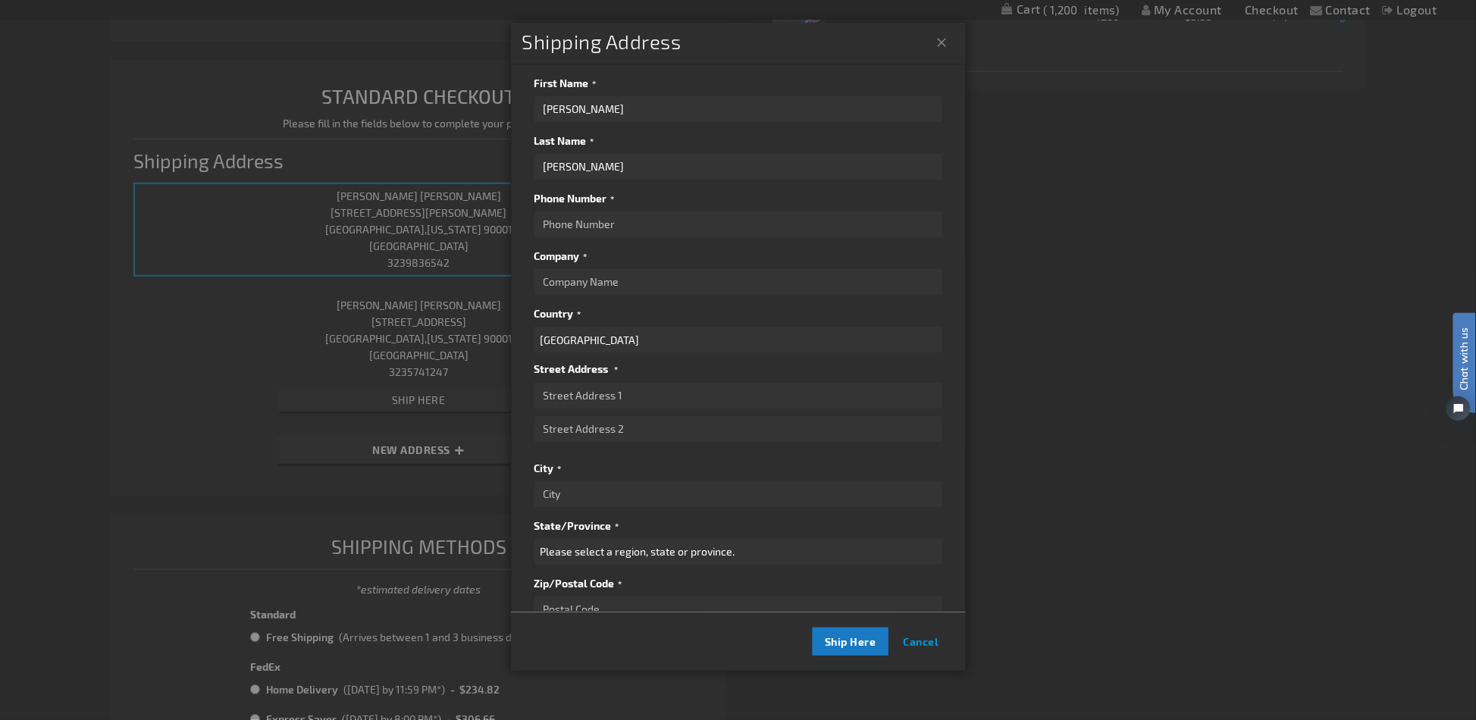
scroll to position [0, 0]
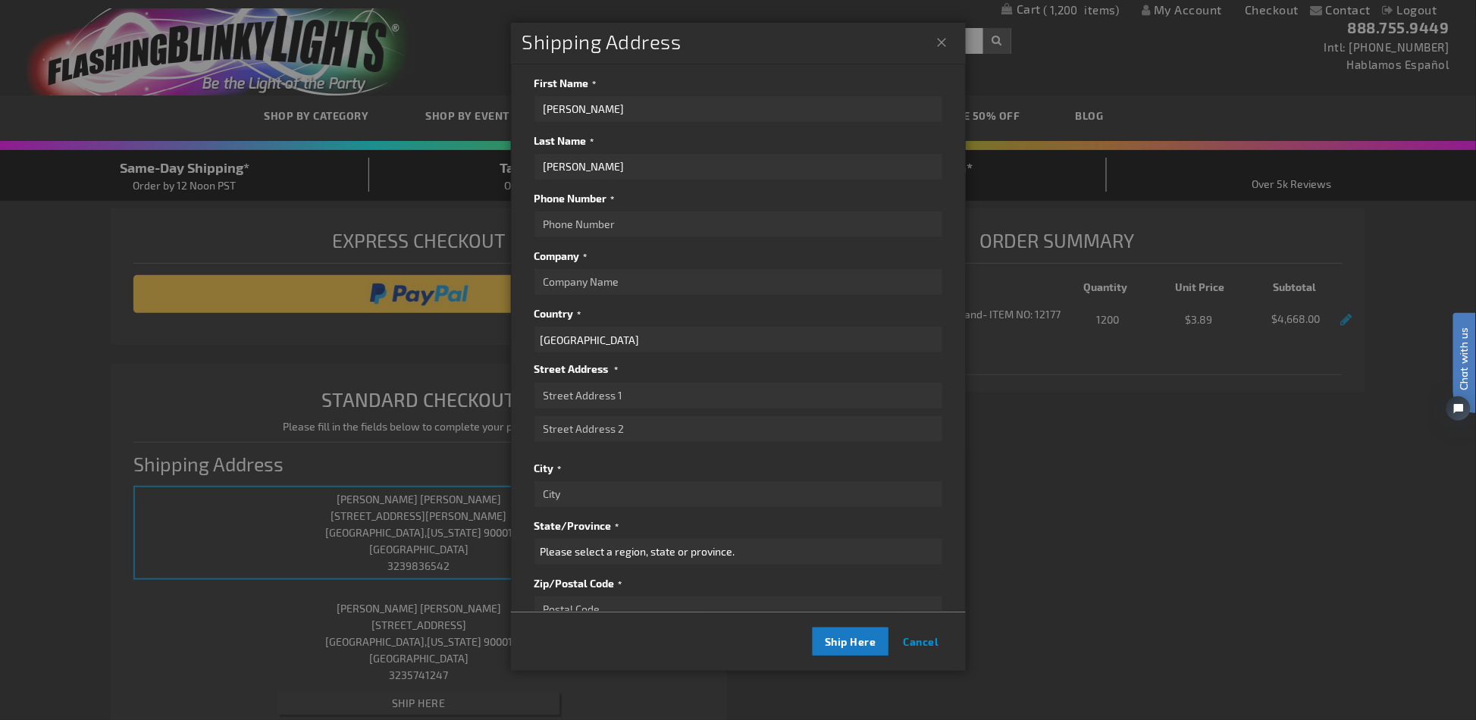
click at [1148, 469] on div at bounding box center [738, 360] width 1476 height 720
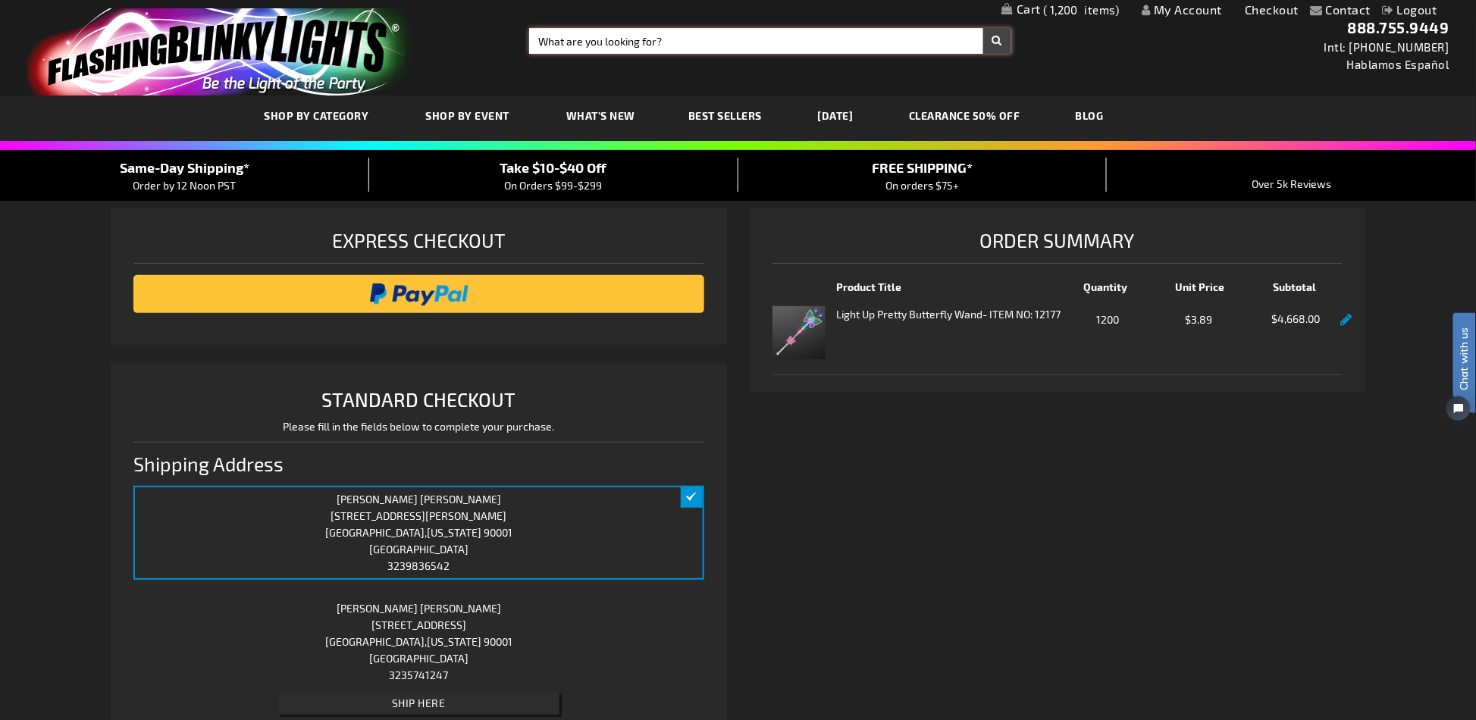
click at [711, 32] on input "Search" at bounding box center [770, 41] width 482 height 26
click at [1015, 585] on div "Shipping Review & Payments Estimated Total $5,111.46 1200 Express Checkout STAN…" at bounding box center [738, 724] width 1255 height 1030
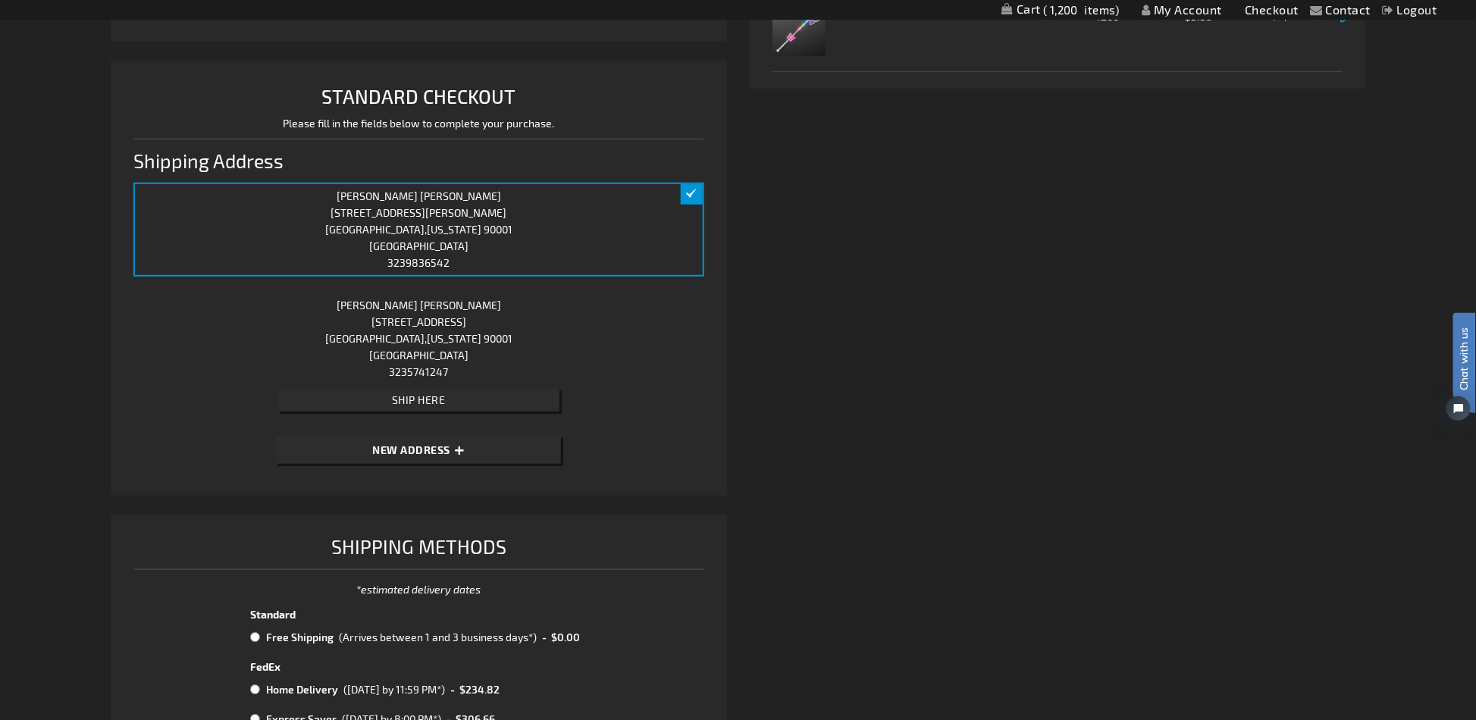
click at [1175, 340] on div "Shipping Review & Payments Estimated Total $5,111.46 1200 Express Checkout STAN…" at bounding box center [738, 420] width 1255 height 1030
click at [1133, 359] on div "Shipping Review & Payments Estimated Total $5,111.46 1200 Express Checkout STAN…" at bounding box center [738, 420] width 1255 height 1030
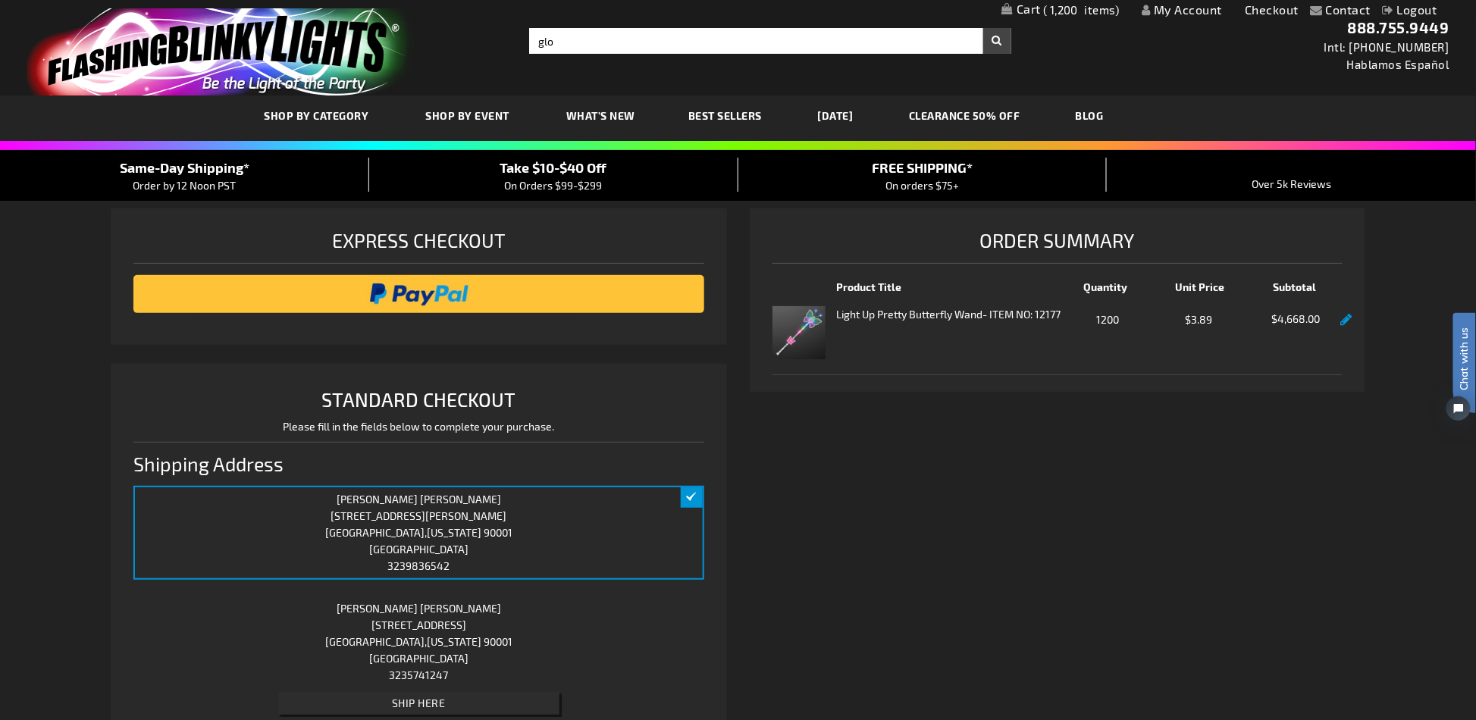
drag, startPoint x: 1069, startPoint y: 525, endPoint x: 1025, endPoint y: 425, distance: 109.3
click at [1069, 525] on div "Shipping Review & Payments Estimated Total $5,111.46 1200 Express Checkout STAN…" at bounding box center [738, 724] width 1255 height 1030
click at [569, 45] on input "glo" at bounding box center [770, 41] width 482 height 26
type input "glow necklace"
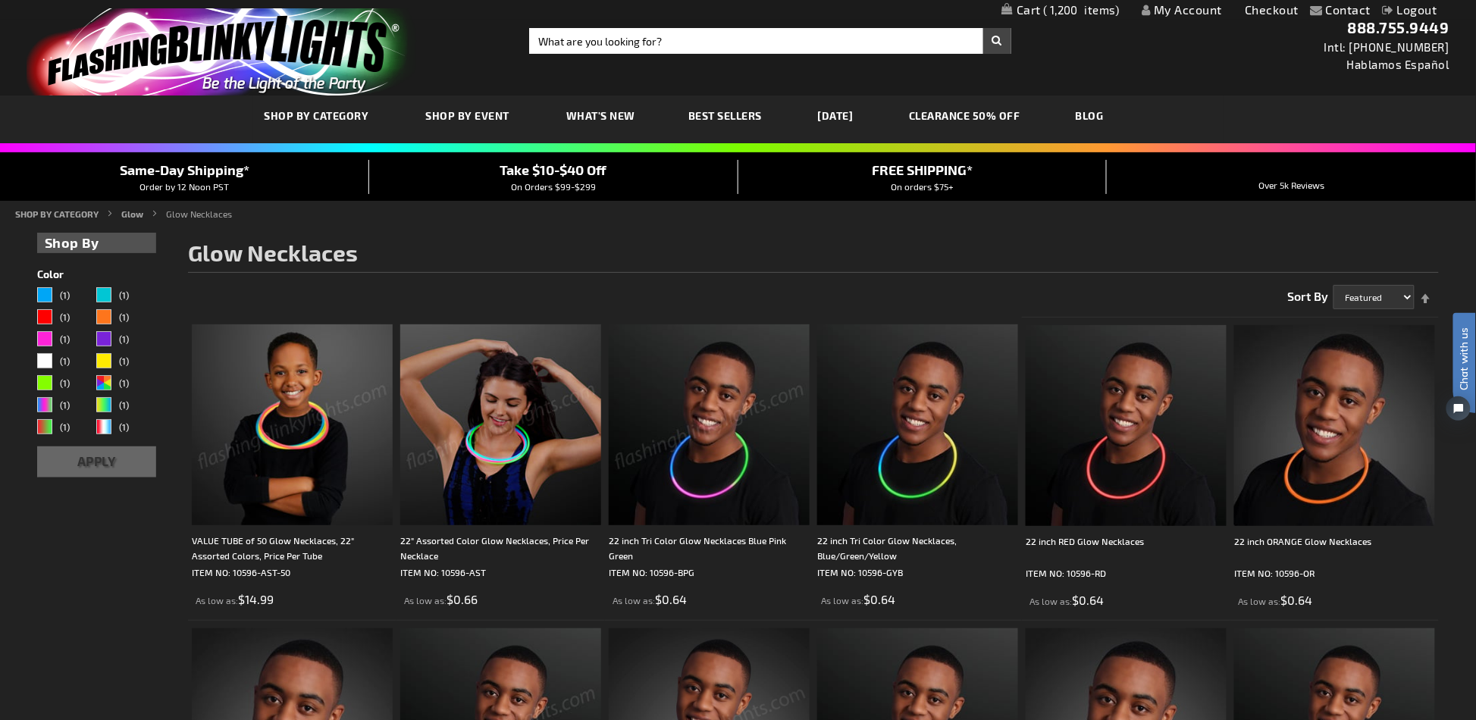
click at [340, 455] on img at bounding box center [292, 425] width 201 height 201
click at [624, 45] on input "Search" at bounding box center [770, 41] width 482 height 26
type input "CHRISTMAS RINGS"
click at [984, 28] on button "Search" at bounding box center [998, 41] width 28 height 26
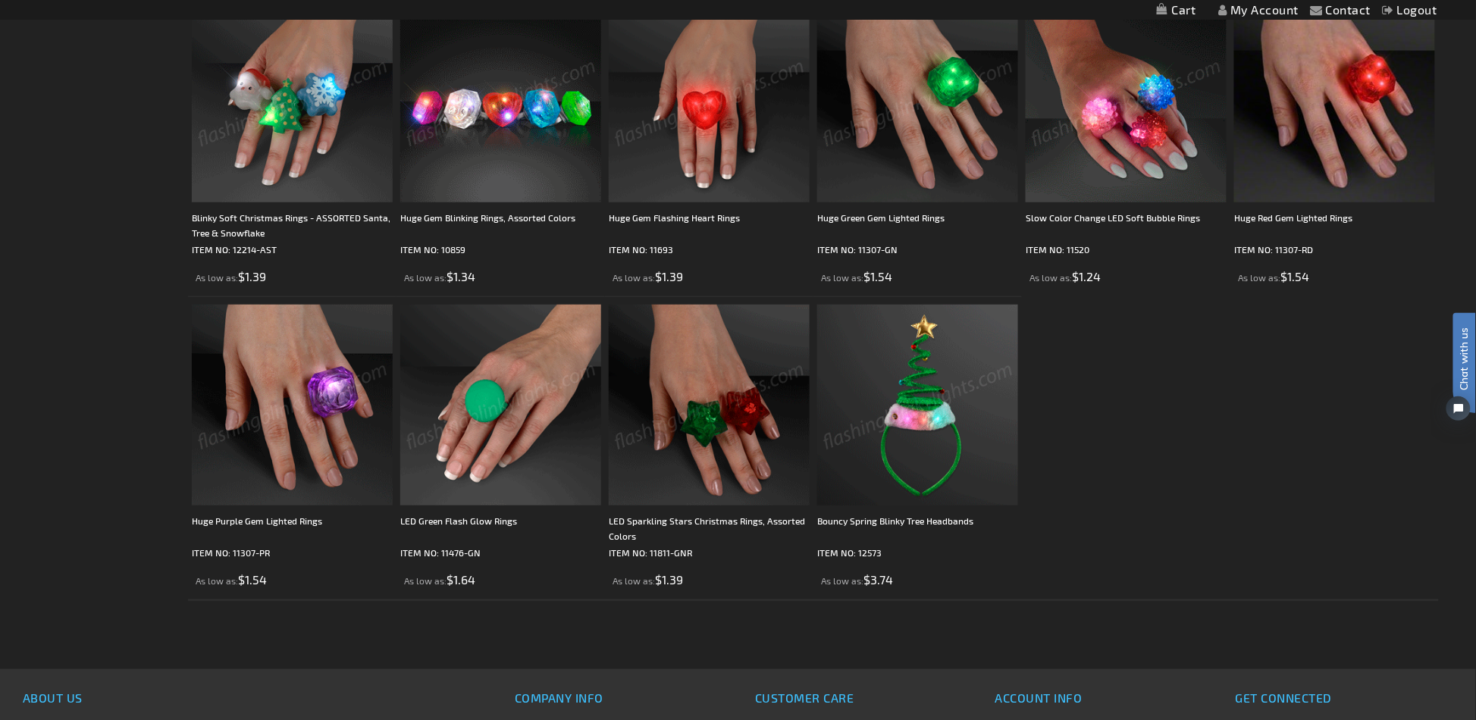
scroll to position [127, 0]
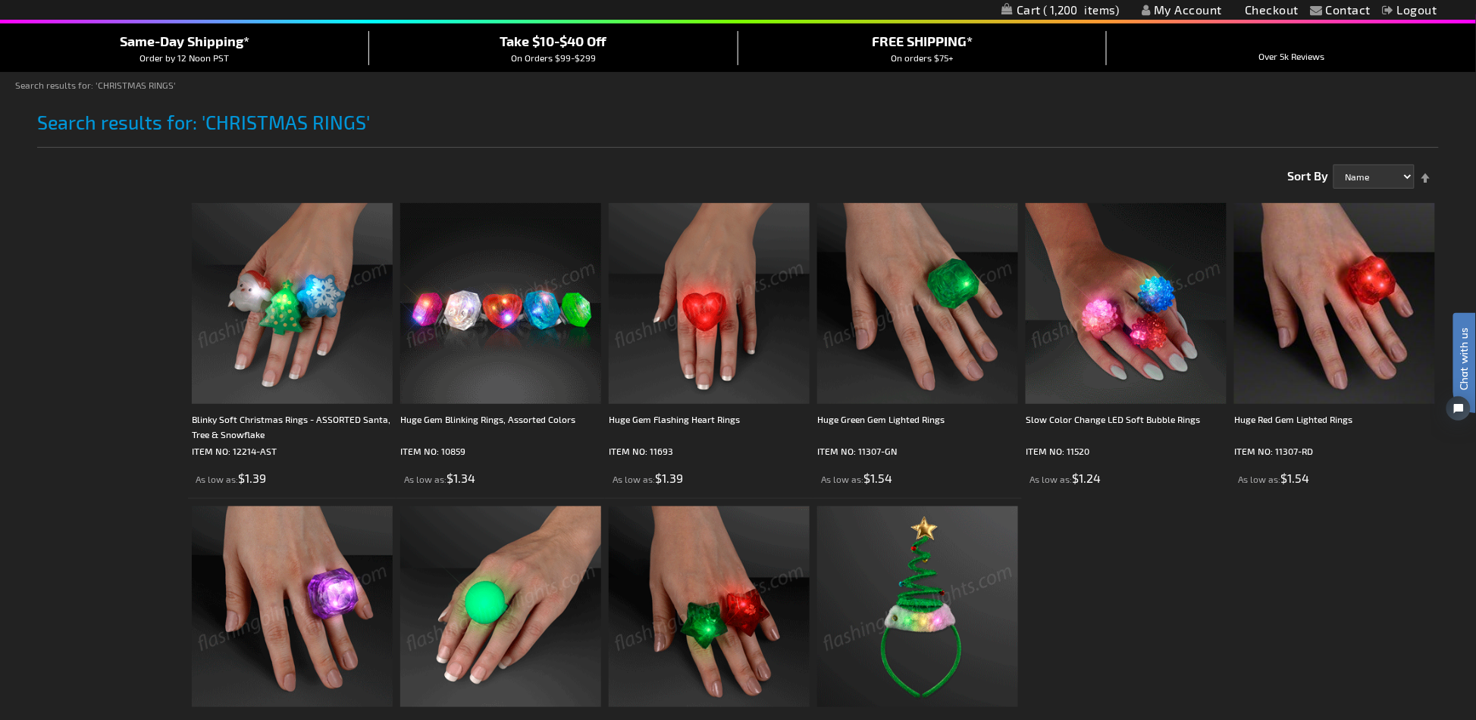
click at [488, 328] on img at bounding box center [500, 303] width 201 height 201
